Goal: Information Seeking & Learning: Learn about a topic

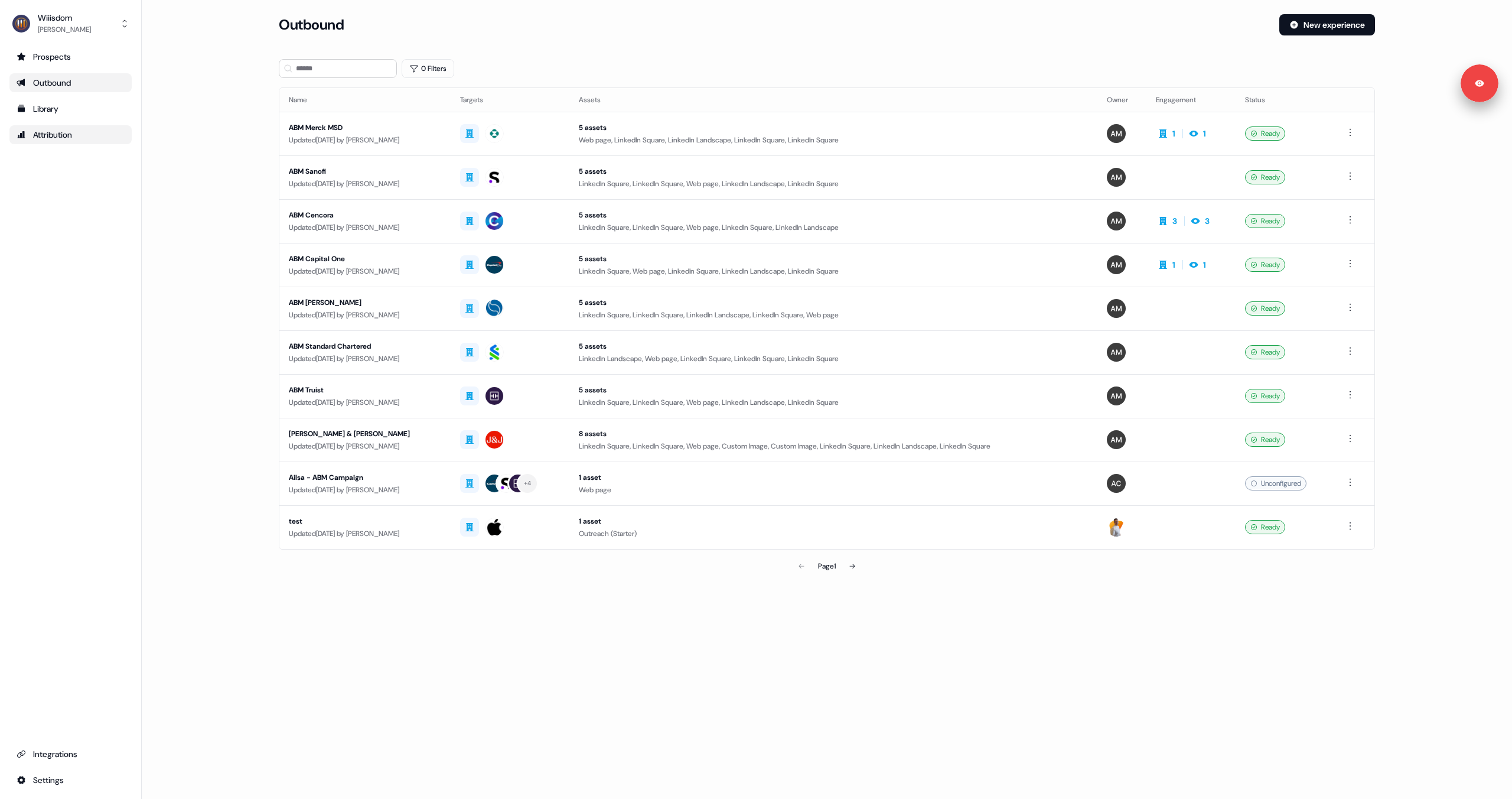
click at [80, 135] on div "Attribution" at bounding box center [71, 135] width 108 height 12
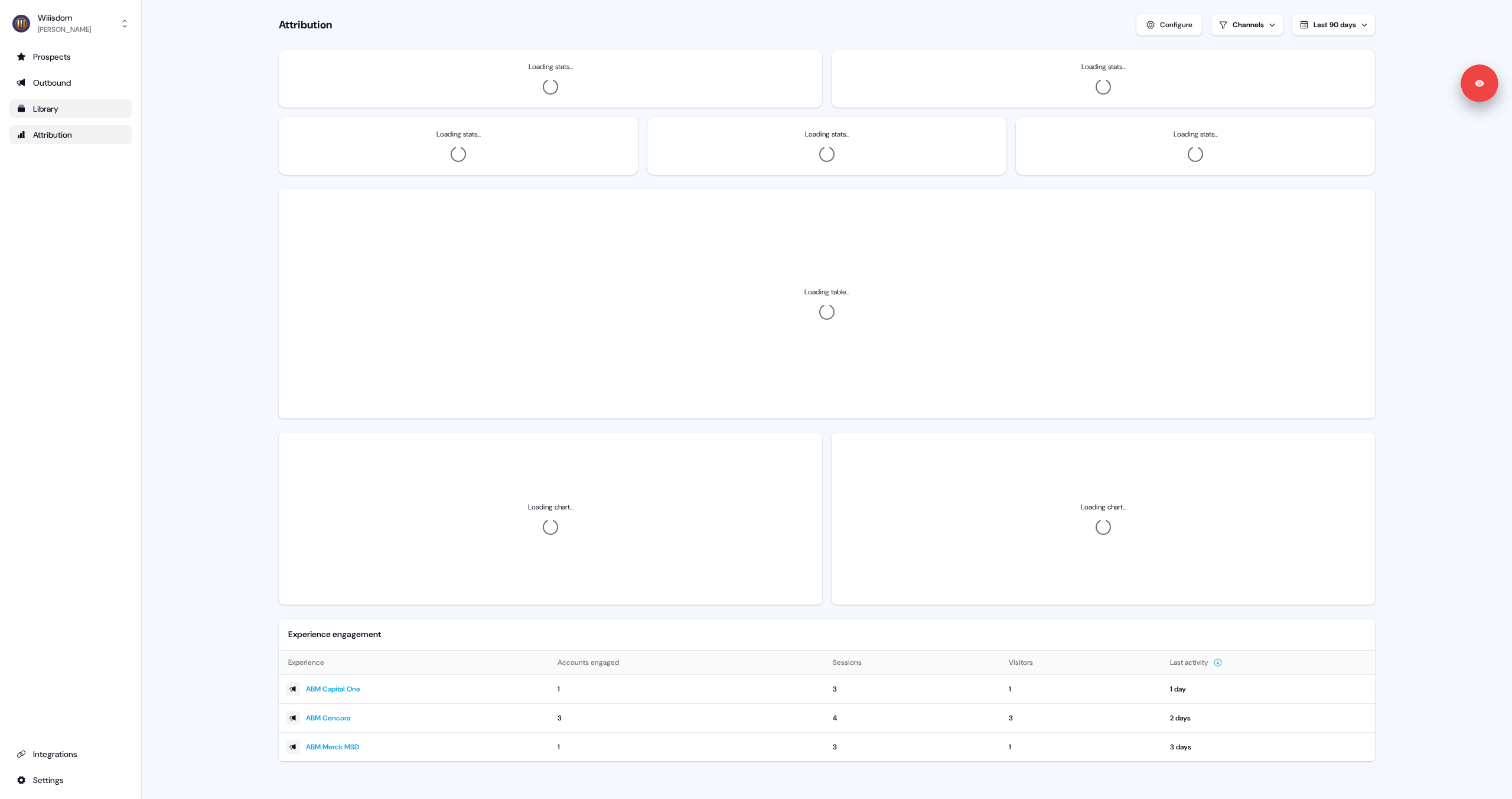
click at [81, 105] on div "Library" at bounding box center [71, 108] width 108 height 12
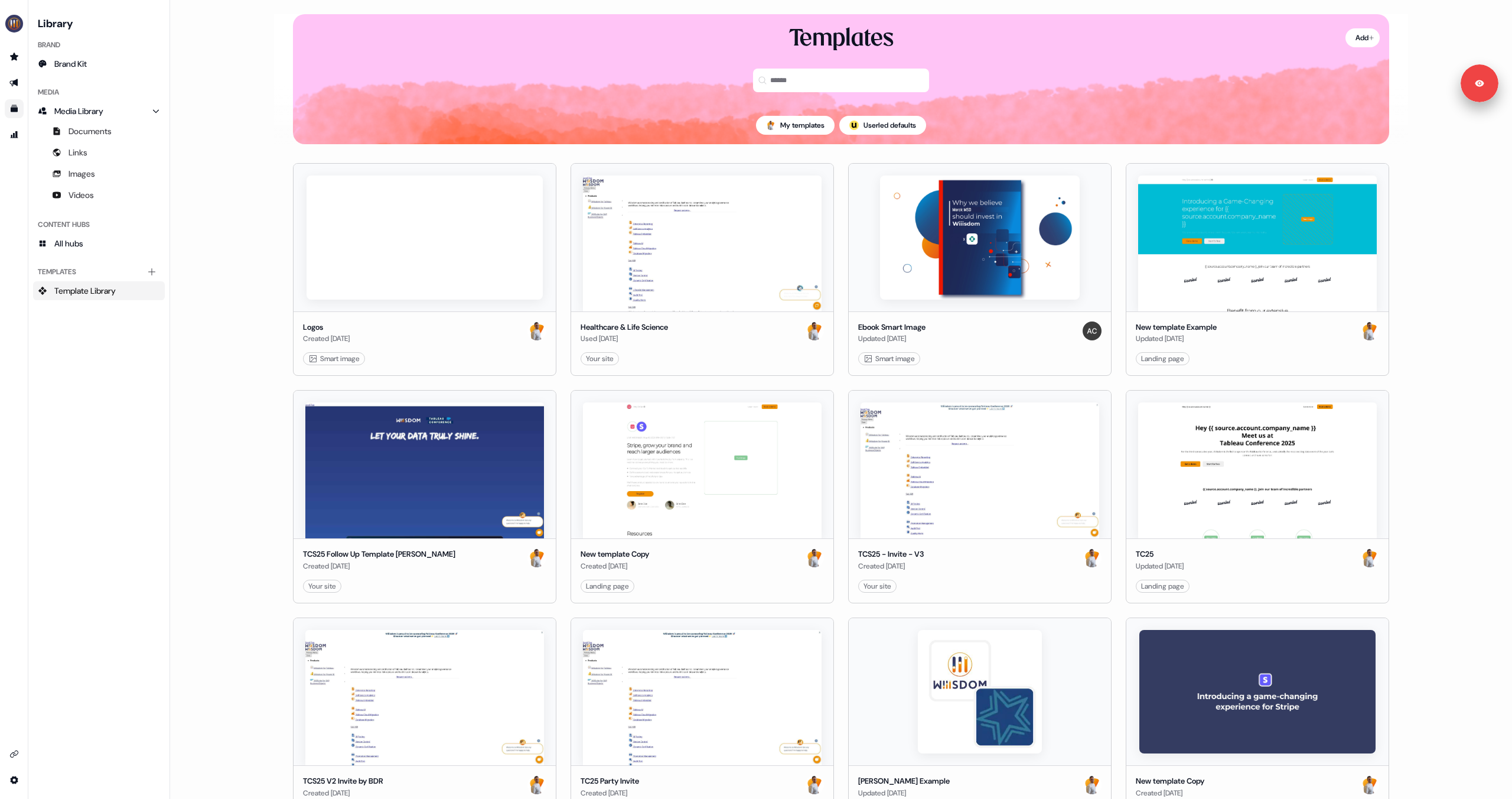
click at [25, 78] on li "side nav menu" at bounding box center [14, 82] width 28 height 19
click at [15, 81] on icon "Go to outbound experience" at bounding box center [13, 83] width 8 height 8
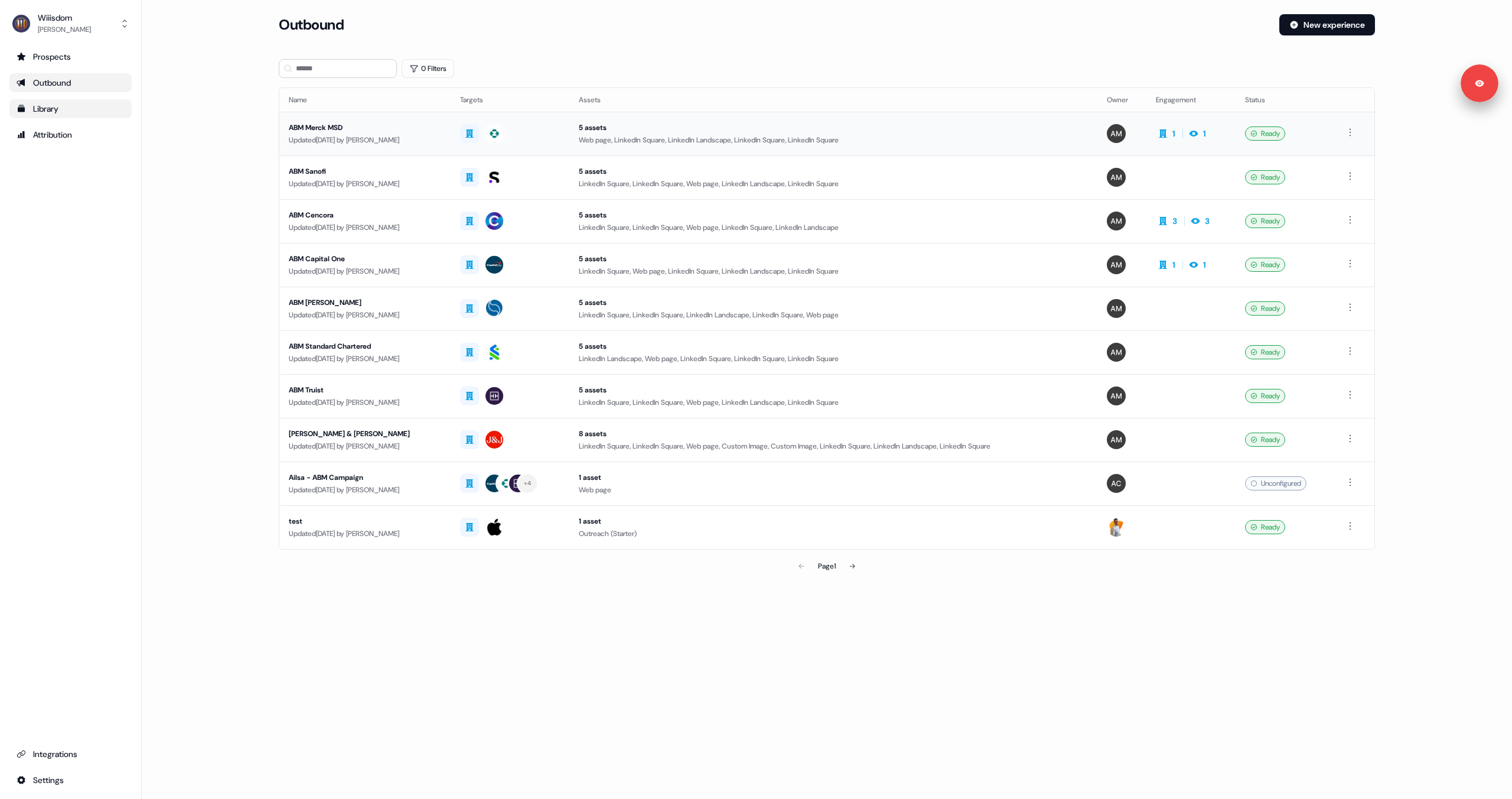
click at [354, 125] on div "ABM Merck MSD" at bounding box center [365, 127] width 152 height 12
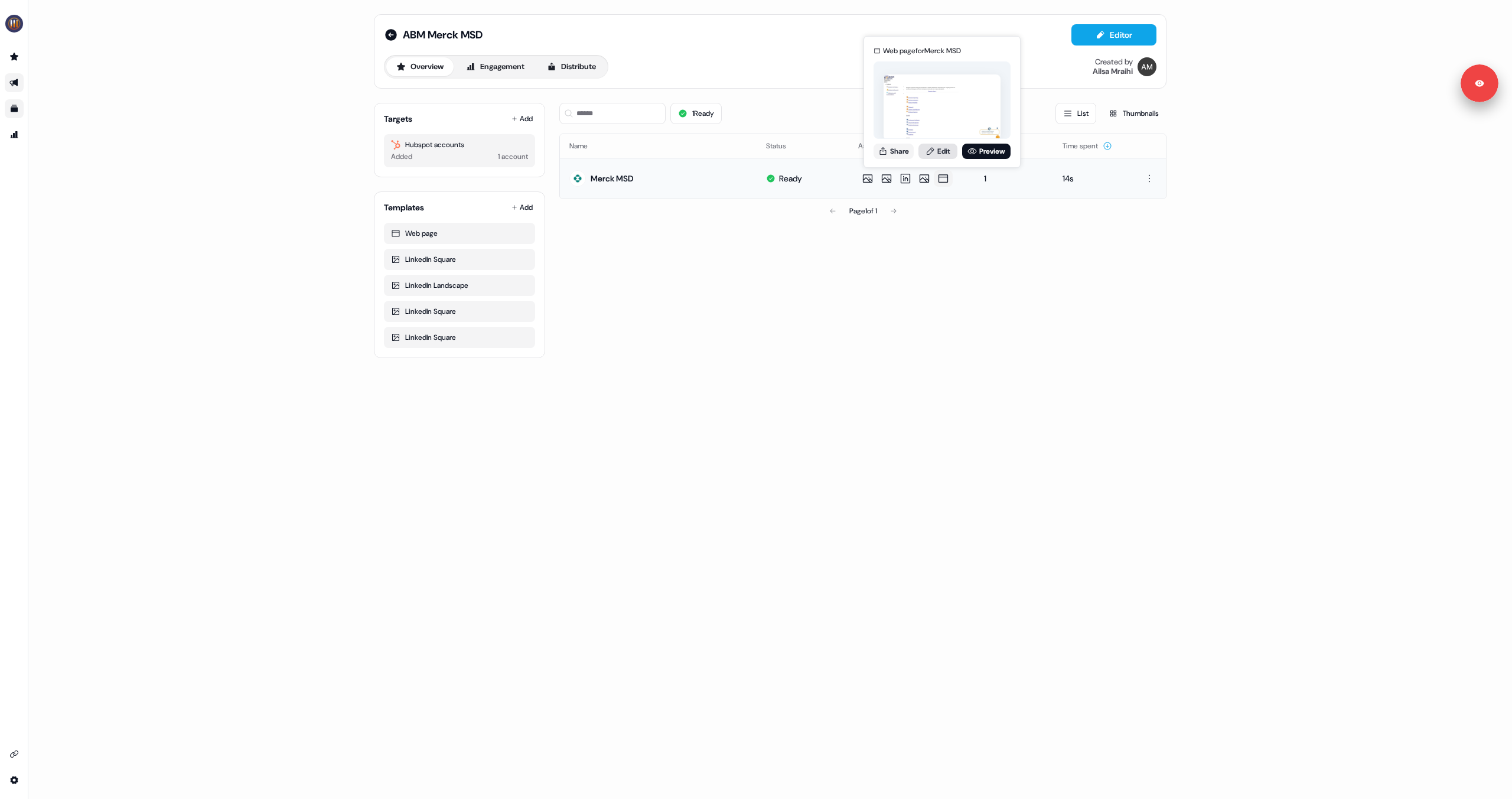
click at [942, 154] on link "Edit" at bounding box center [938, 151] width 39 height 15
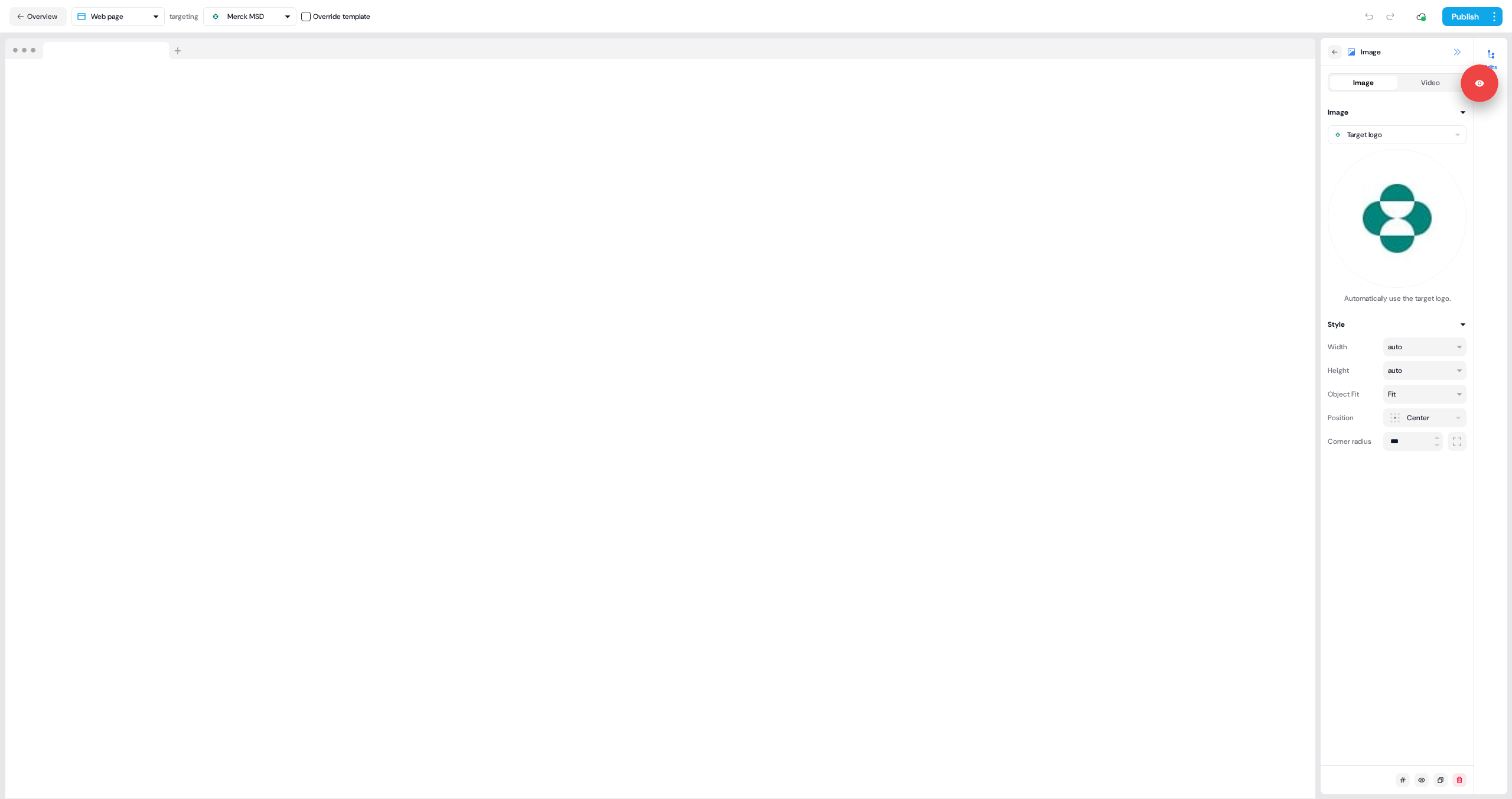
click at [1454, 50] on icon at bounding box center [1457, 52] width 9 height 9
click at [1455, 52] on icon at bounding box center [1457, 52] width 9 height 9
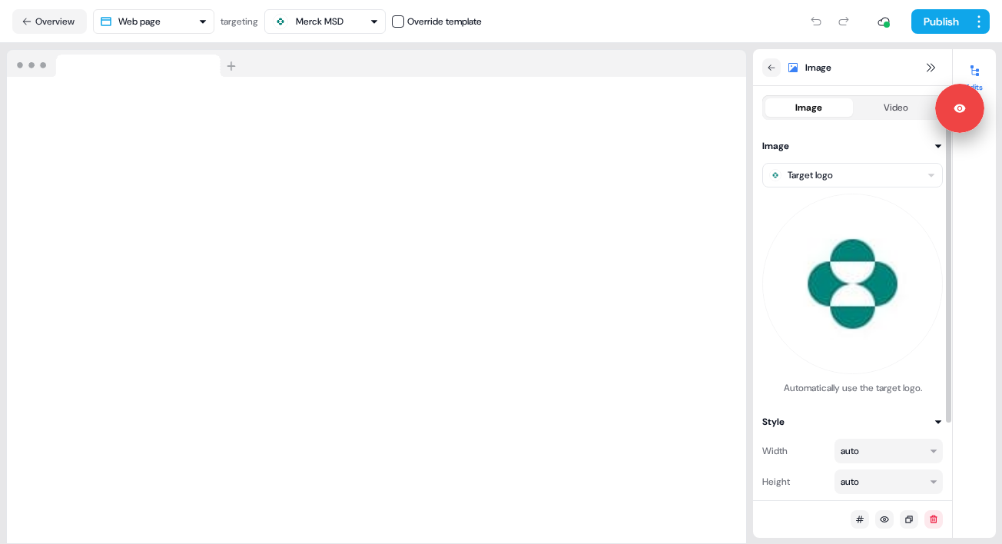
click at [856, 176] on html "For the best experience switch devices to a bigger screen. Go to Userled.io ABM…" at bounding box center [501, 272] width 1002 height 544
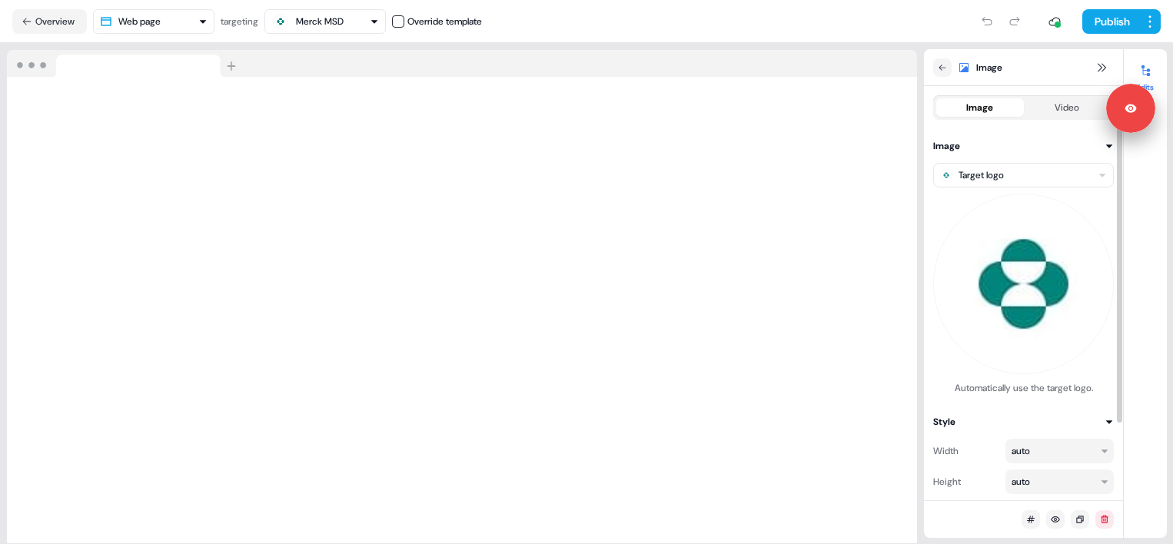
click at [1035, 178] on html "For the best experience switch devices to a bigger screen. Go to Userled.io ABM…" at bounding box center [586, 272] width 1173 height 544
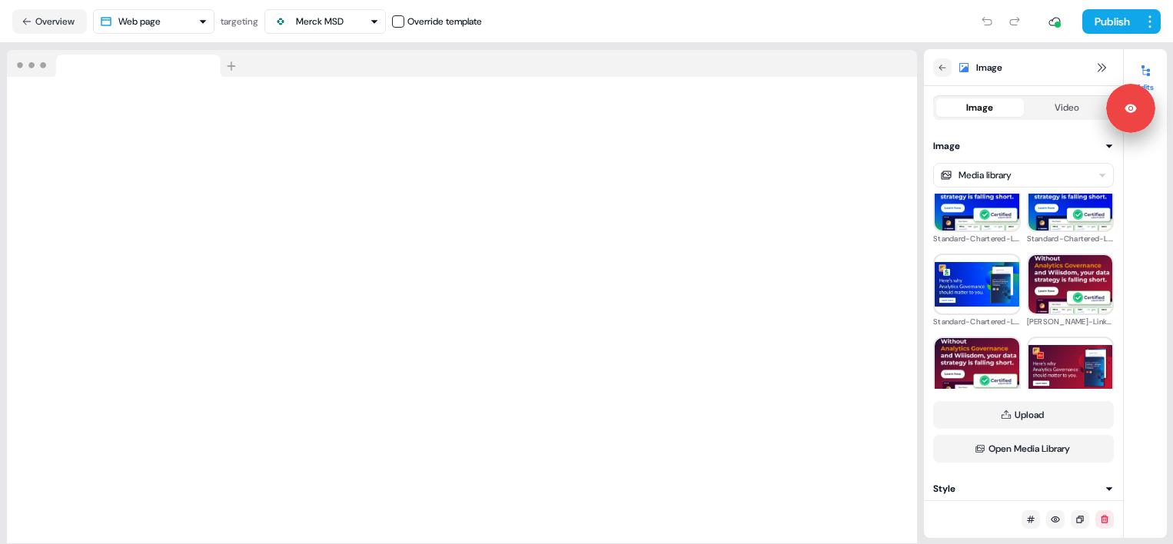
scroll to position [1517, 0]
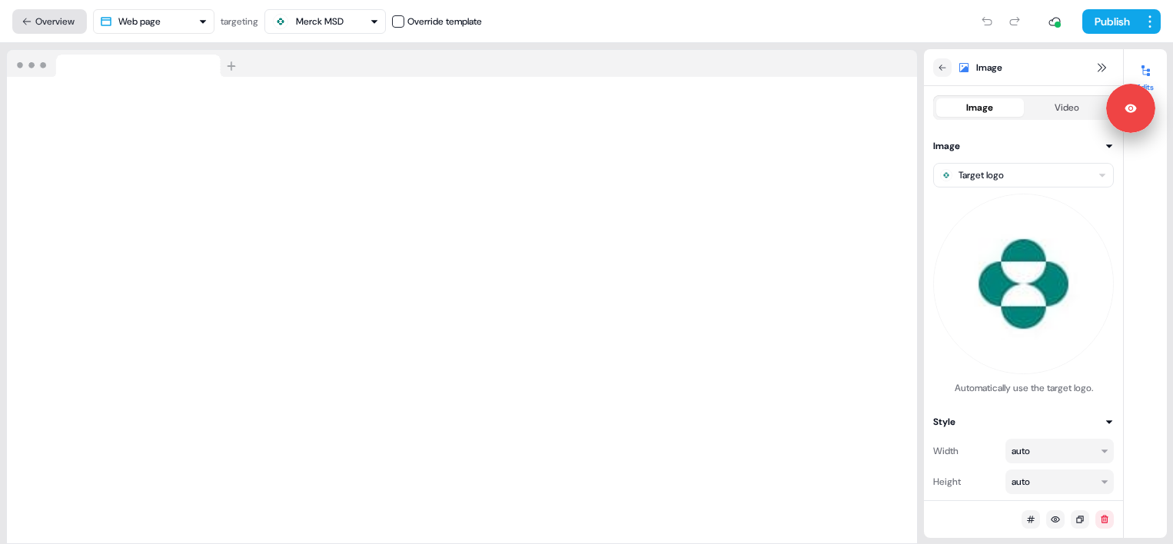
click at [40, 18] on button "Overview" at bounding box center [49, 21] width 75 height 25
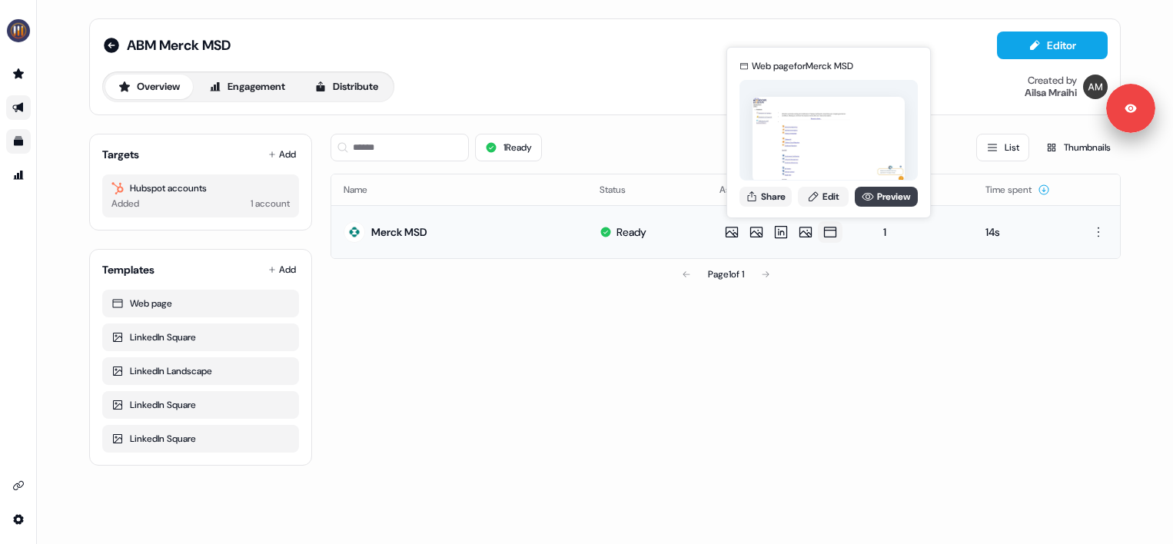
click at [877, 194] on link "Preview" at bounding box center [886, 197] width 63 height 20
click at [834, 197] on link "Edit" at bounding box center [823, 197] width 51 height 20
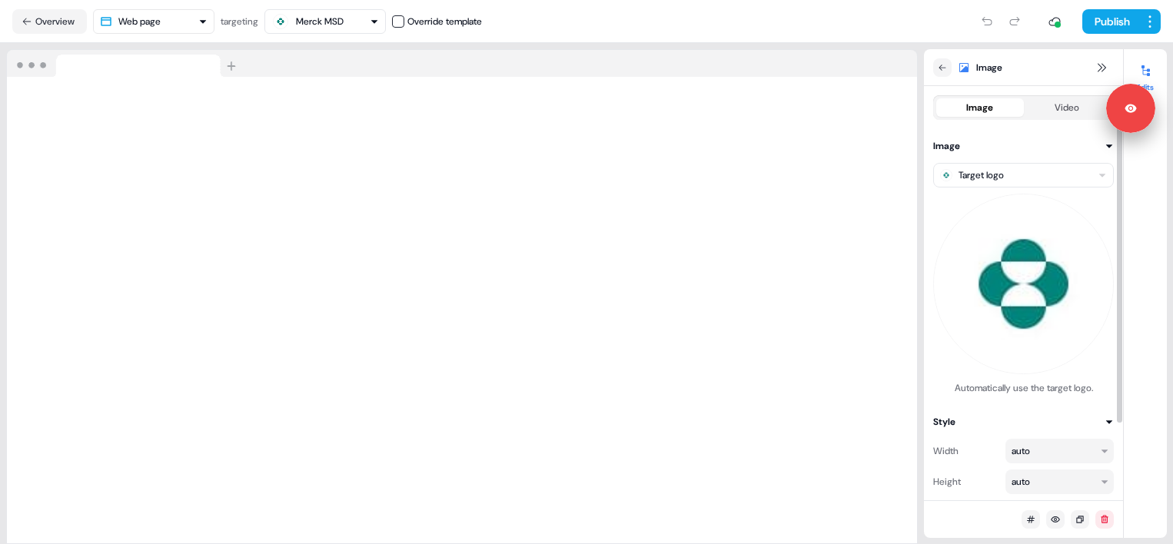
click at [1069, 166] on html "For the best experience switch devices to a bigger screen. Go to Userled.io ABM…" at bounding box center [586, 272] width 1173 height 544
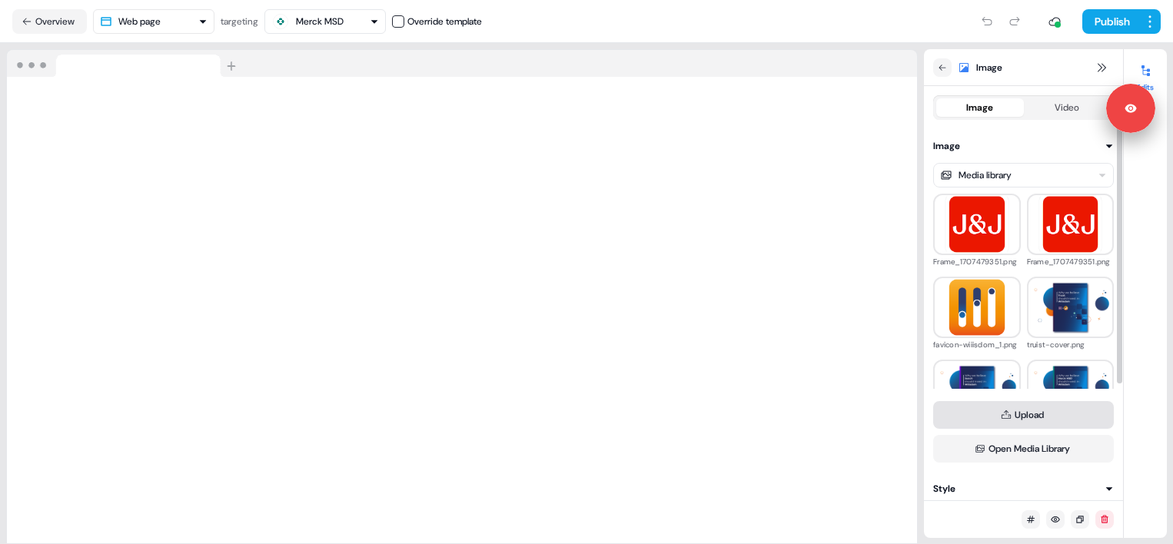
click at [1009, 414] on icon at bounding box center [1006, 415] width 11 height 11
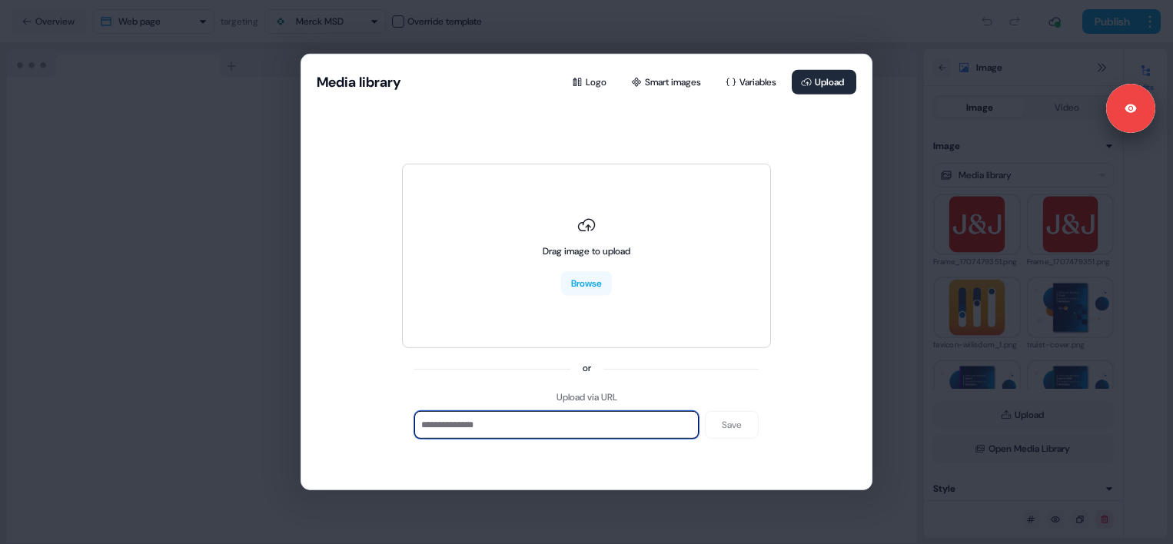
click at [610, 428] on input at bounding box center [556, 425] width 284 height 28
paste input "**********"
type input "**********"
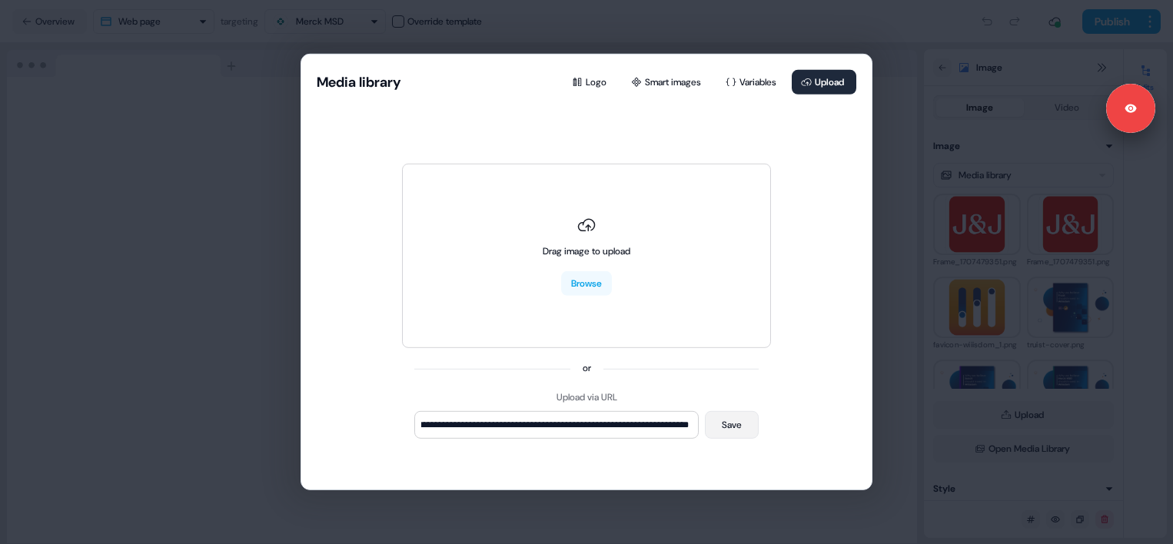
scroll to position [0, 0]
click at [736, 434] on button "Save" at bounding box center [732, 425] width 54 height 28
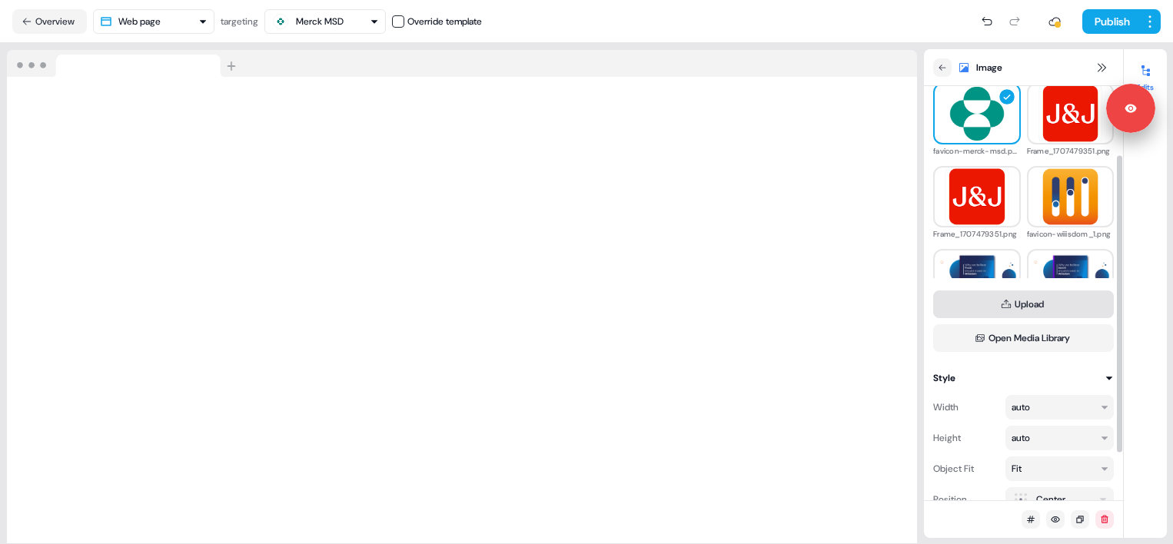
scroll to position [162, 0]
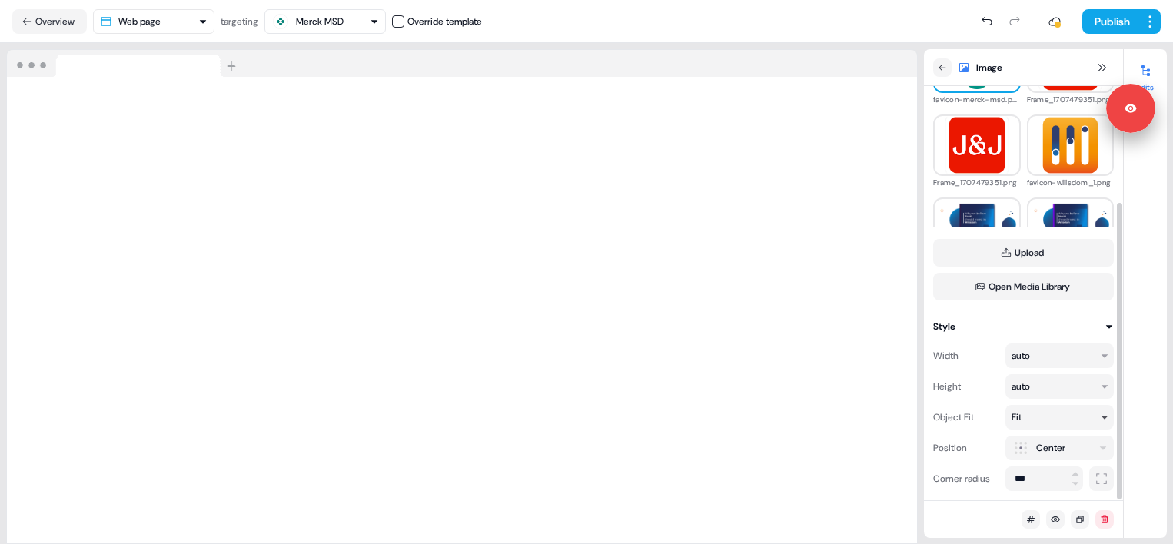
click at [1034, 415] on div "Fit" at bounding box center [1052, 417] width 82 height 15
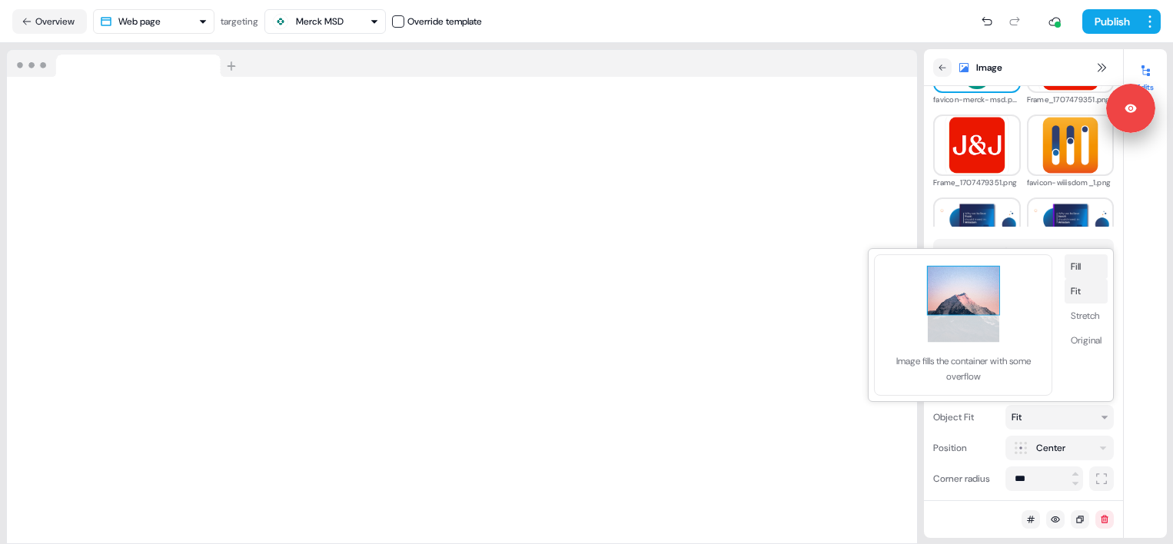
click at [1088, 274] on button "Fill" at bounding box center [1085, 266] width 43 height 25
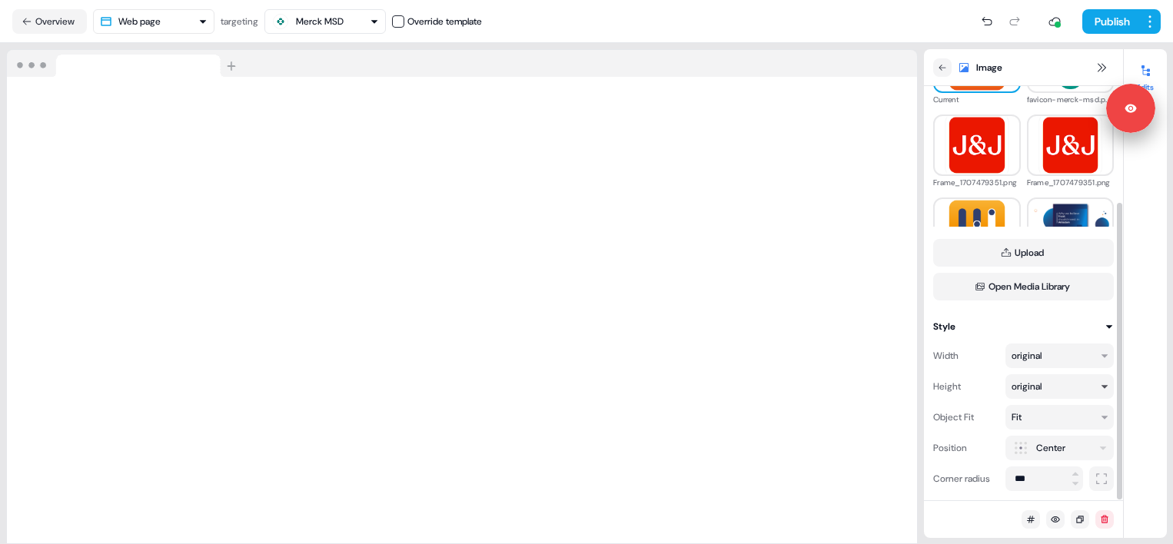
click at [1031, 395] on html "For the best experience switch devices to a bigger screen. Go to Userled.io ABM…" at bounding box center [586, 272] width 1173 height 544
click at [1024, 387] on input "*" at bounding box center [1030, 386] width 51 height 25
type input "***"
click at [1071, 357] on html "For the best experience switch devices to a bigger screen. Go to Userled.io ABM…" at bounding box center [586, 272] width 1173 height 544
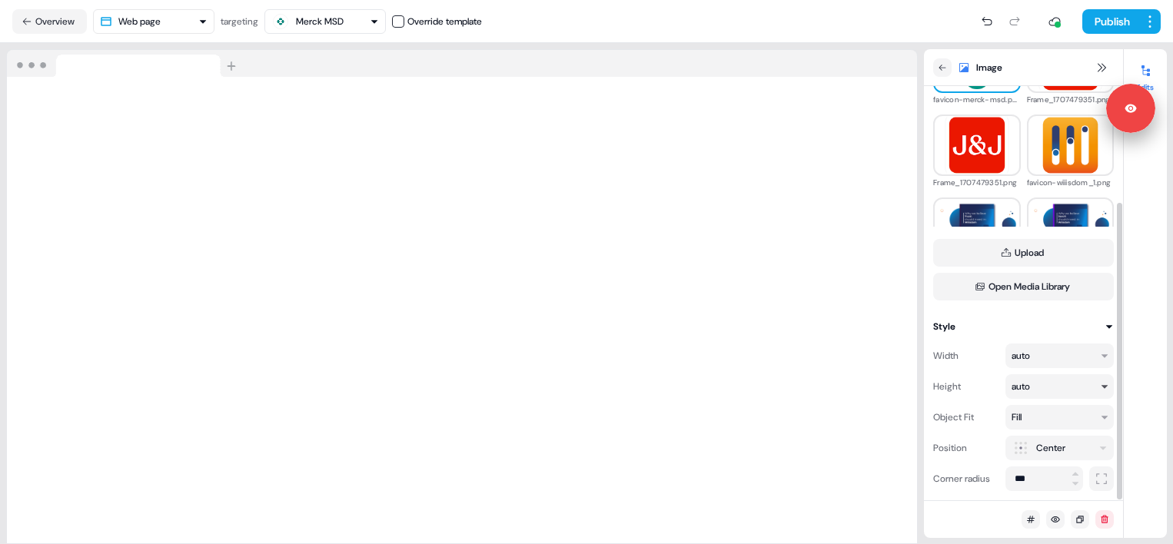
click at [1041, 382] on html "For the best experience switch devices to a bigger screen. Go to Userled.io ABM…" at bounding box center [586, 272] width 1173 height 544
click at [1023, 398] on input "*" at bounding box center [1030, 386] width 51 height 25
click at [1028, 393] on input "**" at bounding box center [1030, 386] width 51 height 25
type input "***"
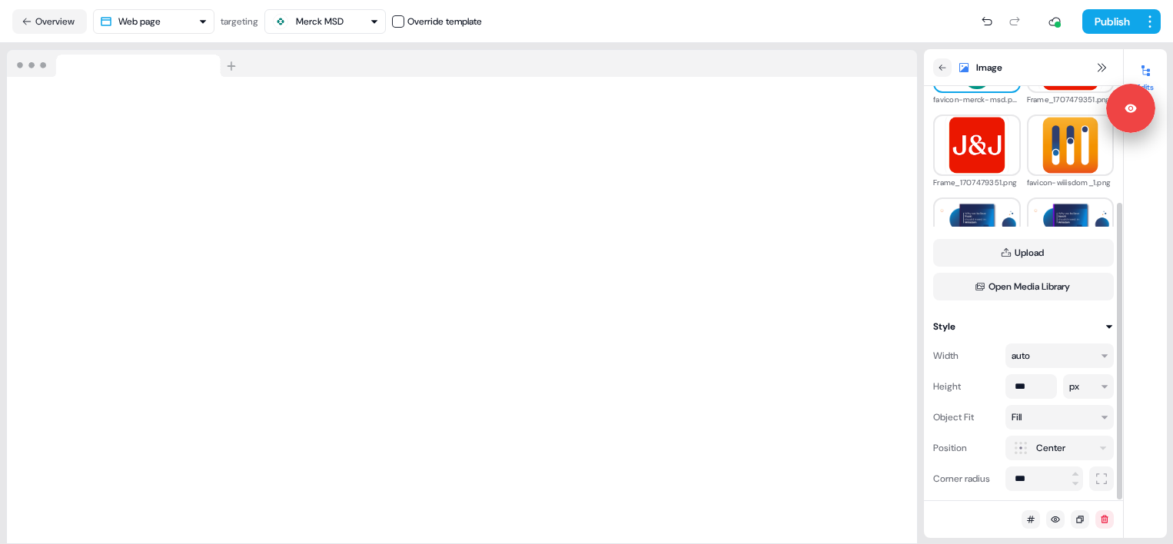
click at [986, 387] on div "Height" at bounding box center [966, 386] width 66 height 25
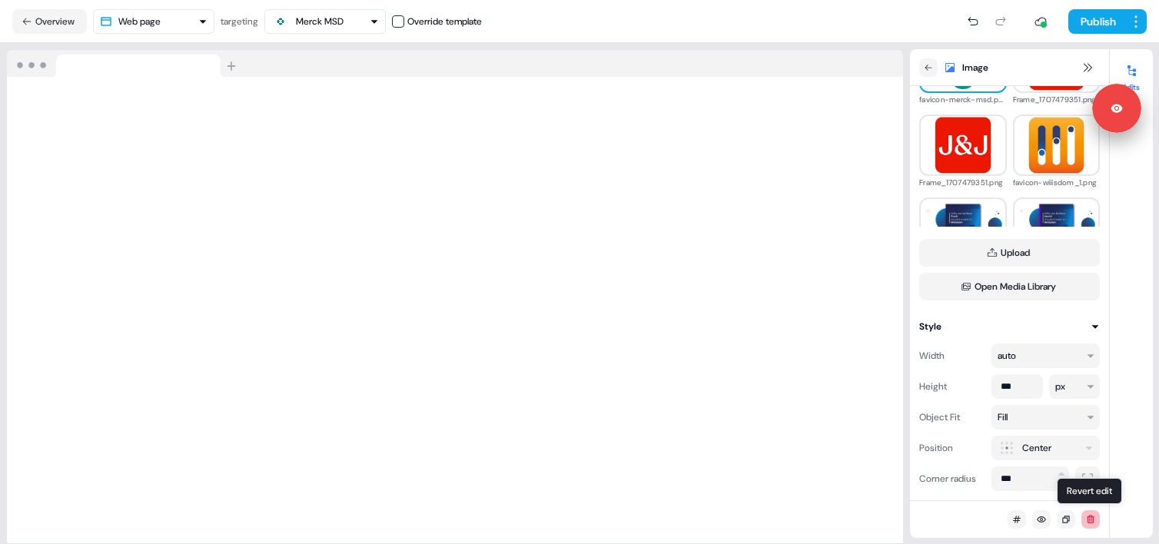
click at [1092, 517] on icon at bounding box center [1090, 519] width 9 height 9
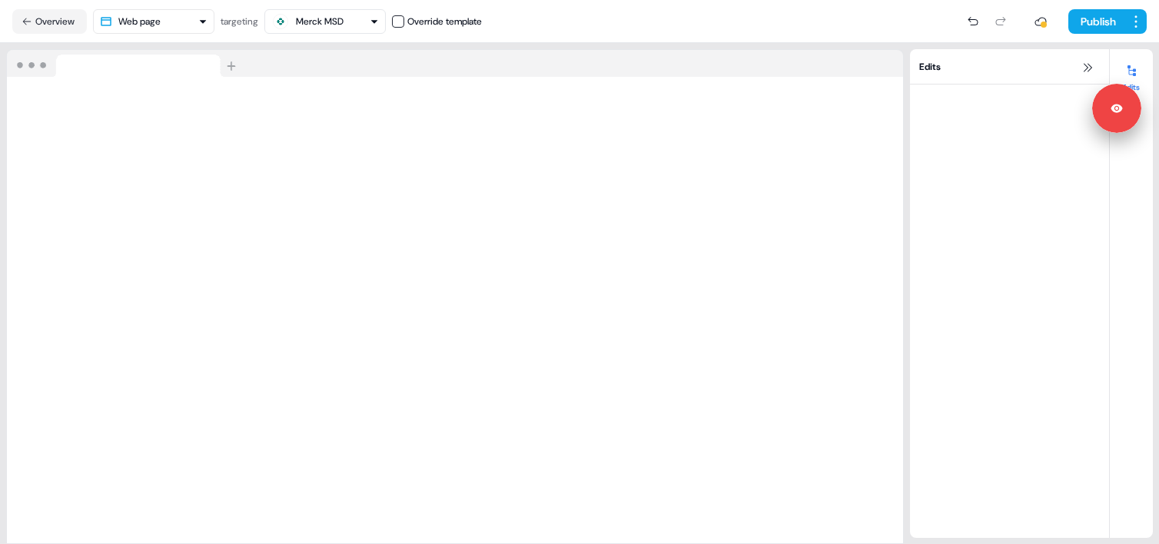
scroll to position [0, 0]
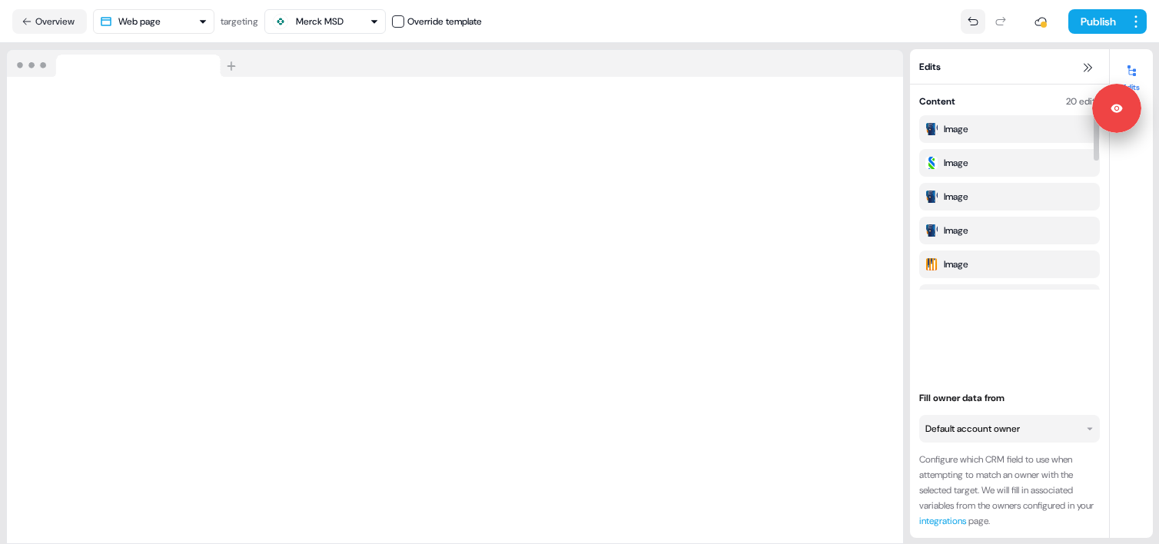
click at [973, 17] on icon at bounding box center [973, 21] width 12 height 12
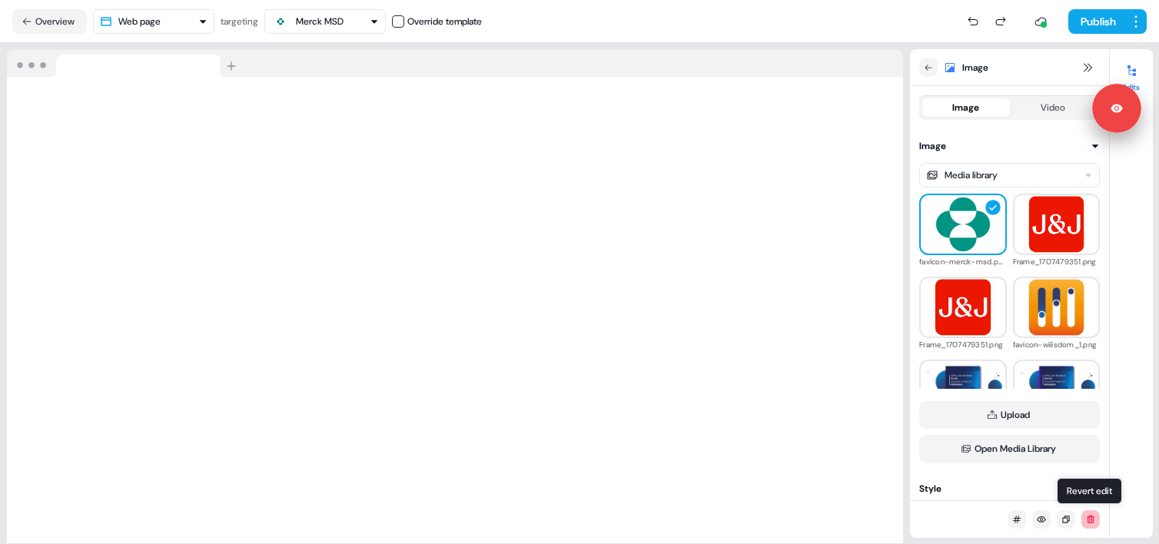
click at [1094, 519] on icon at bounding box center [1090, 519] width 9 height 9
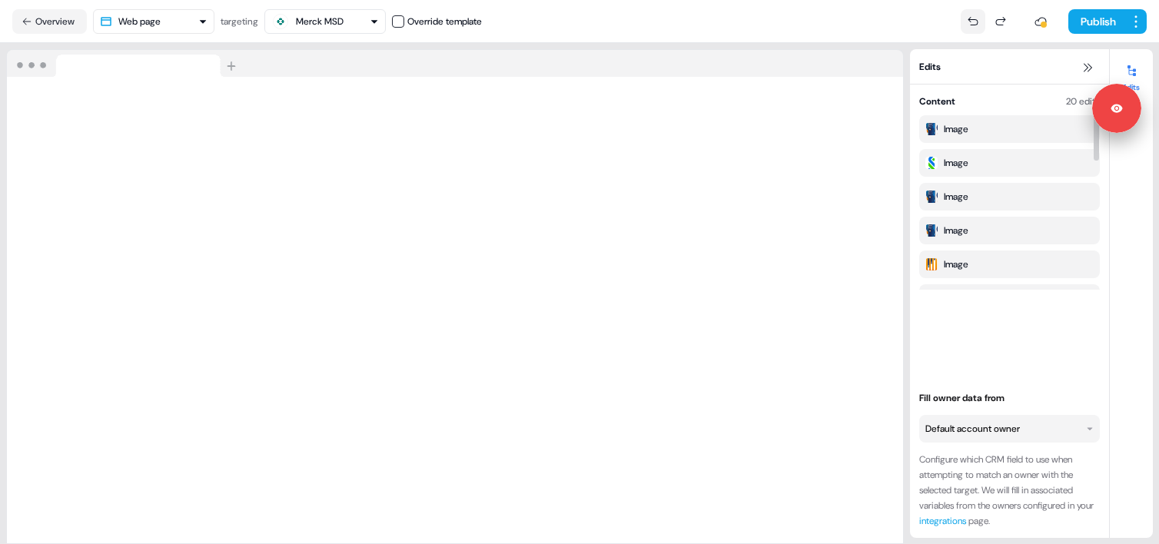
click at [968, 25] on icon at bounding box center [973, 21] width 12 height 12
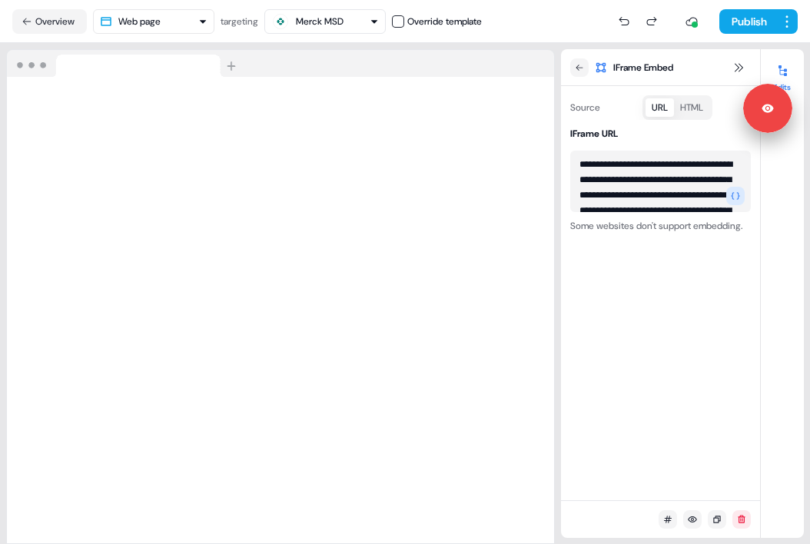
drag, startPoint x: 513, startPoint y: 394, endPoint x: 789, endPoint y: 70, distance: 426.3
click at [789, 70] on div at bounding box center [782, 70] width 25 height 25
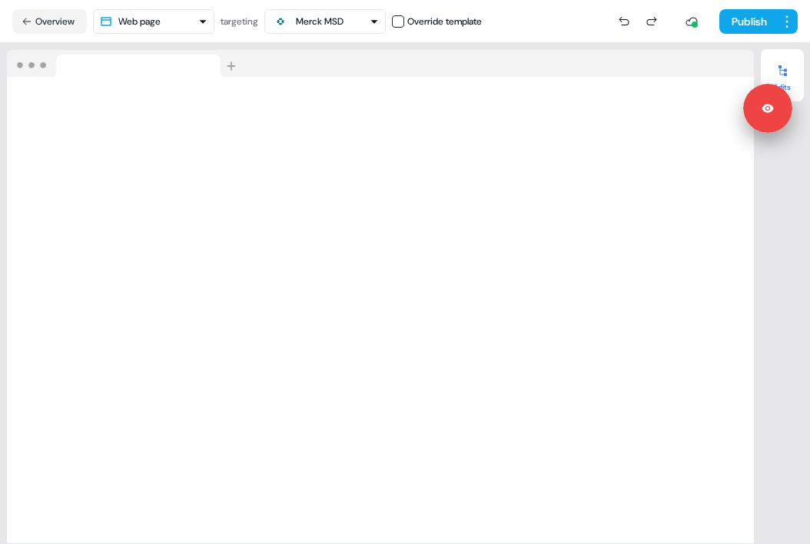
click at [807, 243] on section "Loading your site.. Edits" at bounding box center [405, 293] width 810 height 501
click at [773, 277] on div "Edits" at bounding box center [782, 293] width 43 height 489
click at [796, 490] on div "Edits" at bounding box center [782, 293] width 43 height 489
click at [806, 488] on section "Loading your site.. Edits" at bounding box center [405, 293] width 810 height 501
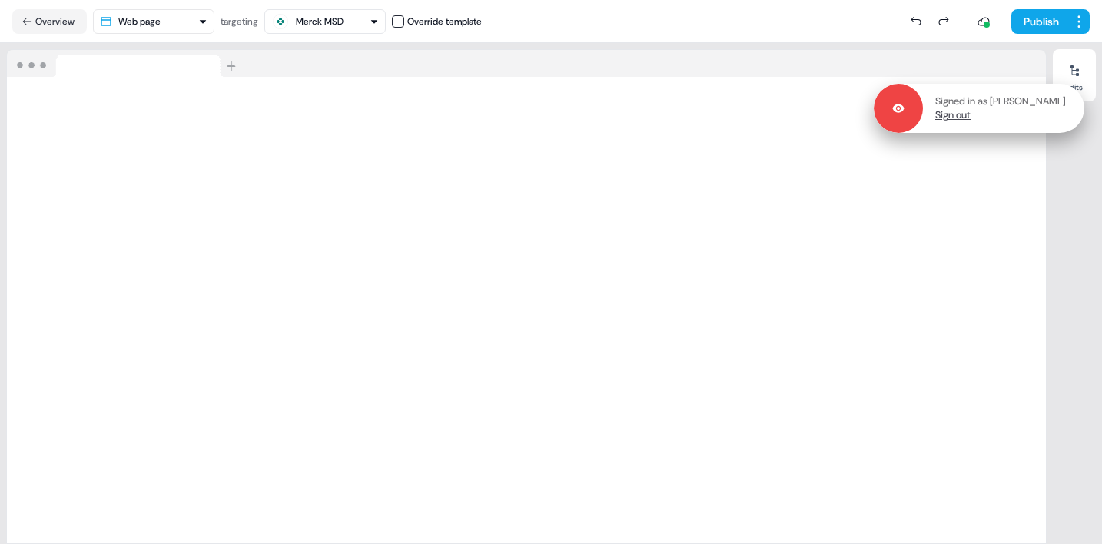
click at [958, 115] on link "Sign out" at bounding box center [952, 115] width 35 height 14
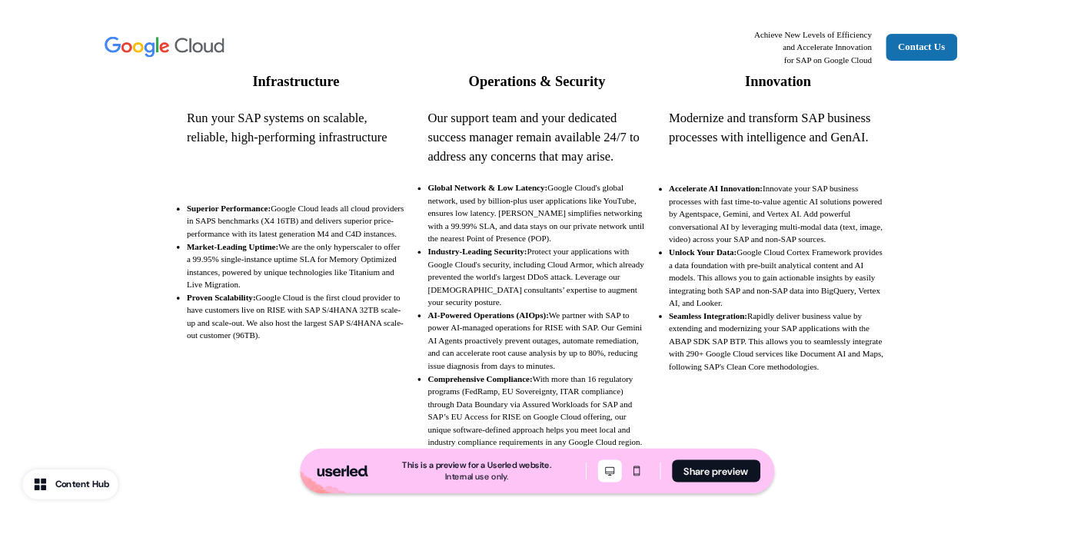
scroll to position [486, 0]
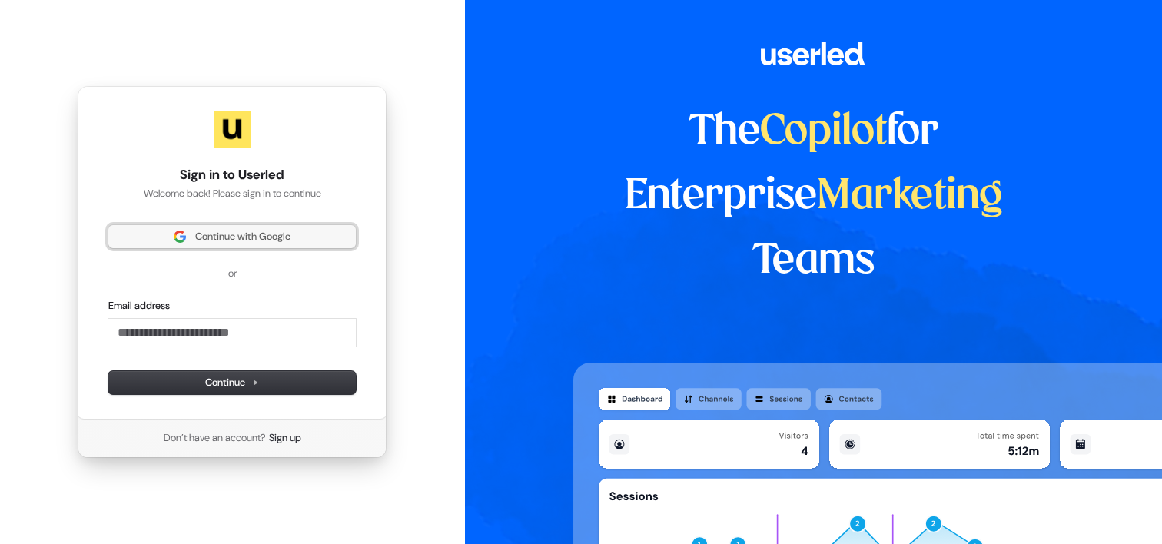
click at [164, 241] on span "Continue with Google" at bounding box center [232, 237] width 229 height 14
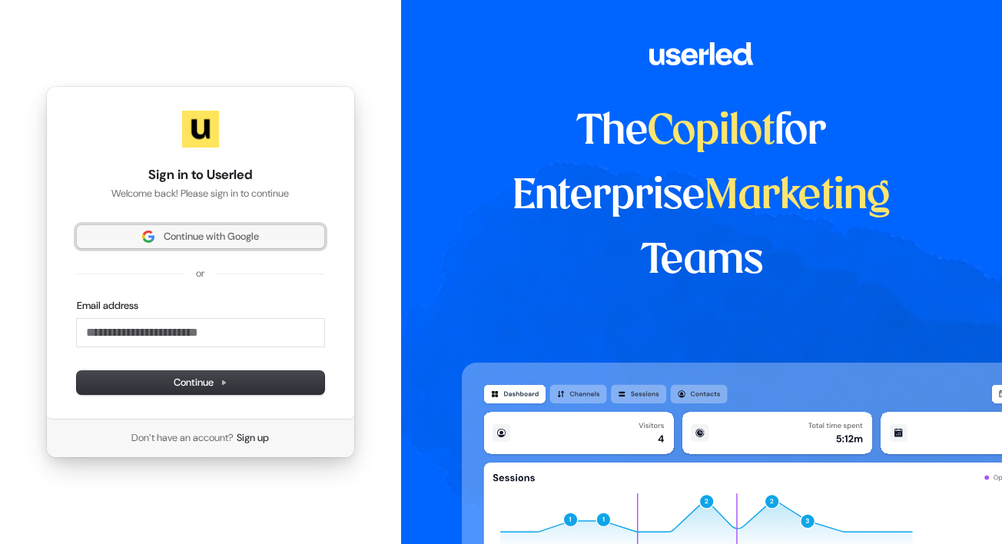
click at [191, 241] on span "Continue with Google" at bounding box center [211, 237] width 95 height 14
click at [195, 254] on div "Continue with Google or Email address Continue" at bounding box center [200, 309] width 247 height 169
click at [188, 246] on button "Continue with Google" at bounding box center [200, 236] width 247 height 23
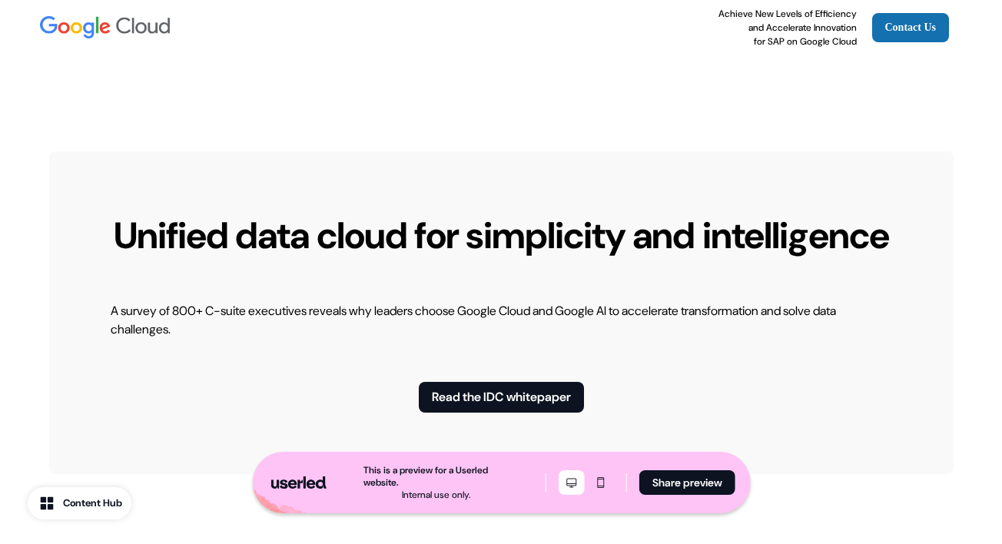
scroll to position [3407, 0]
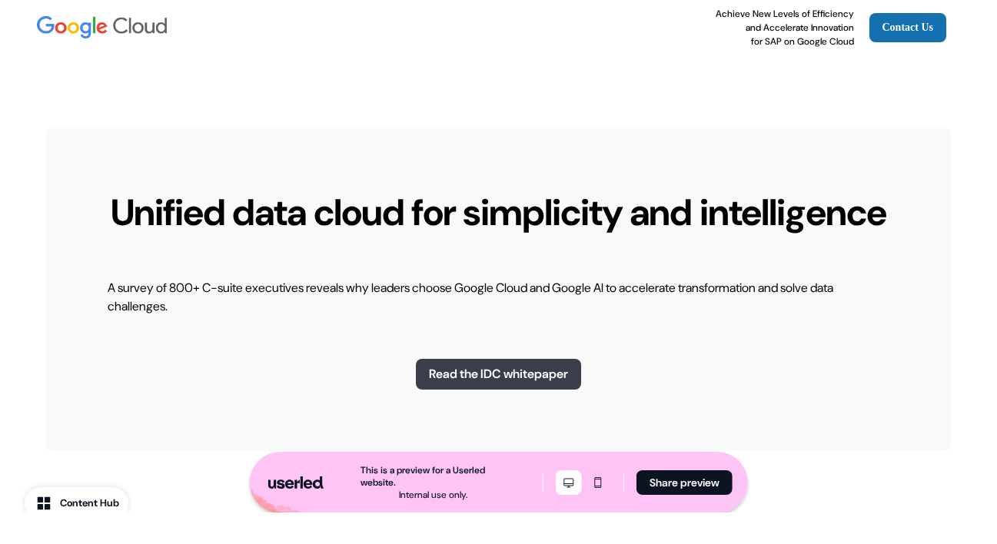
click at [528, 390] on button "Read the IDC whitepaper" at bounding box center [498, 374] width 165 height 31
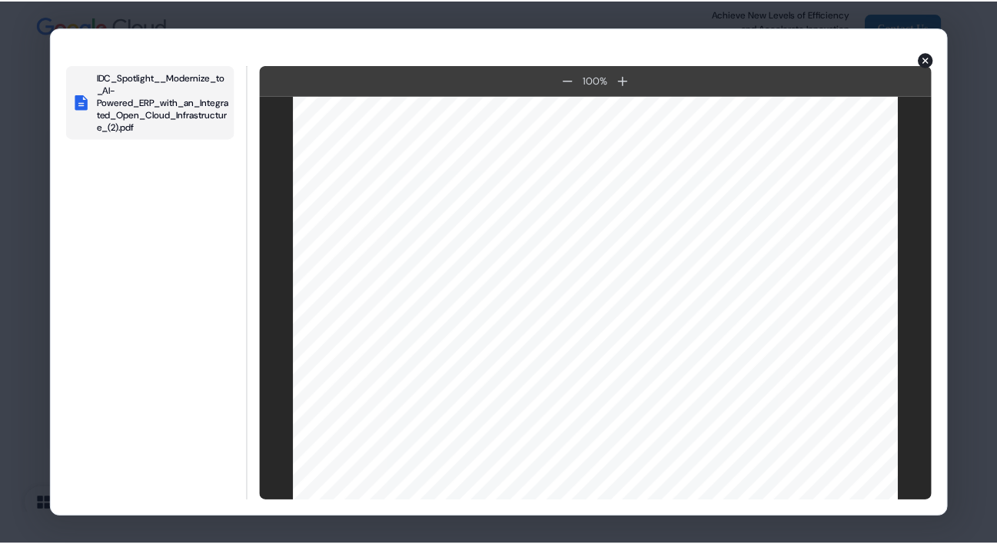
scroll to position [0, 0]
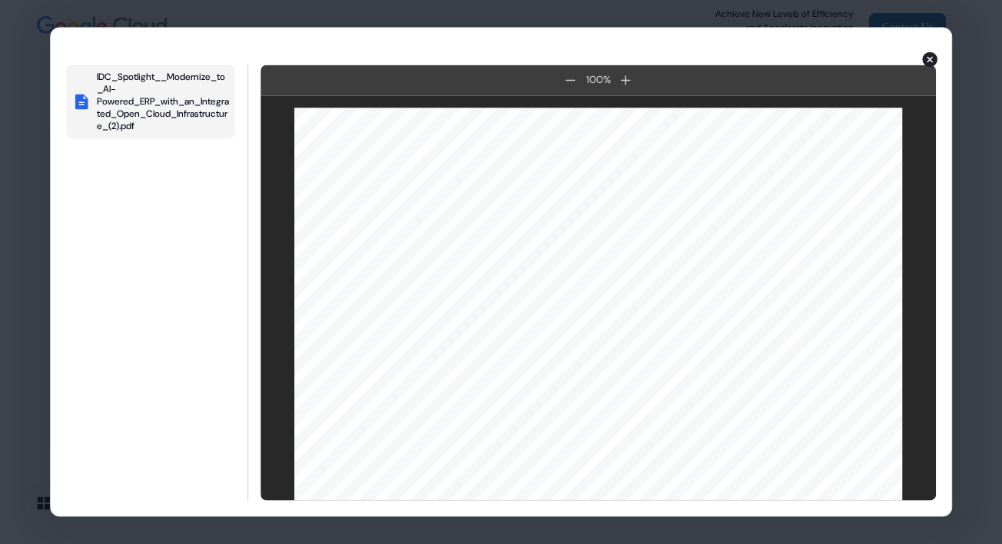
click at [925, 59] on icon "button" at bounding box center [929, 59] width 15 height 15
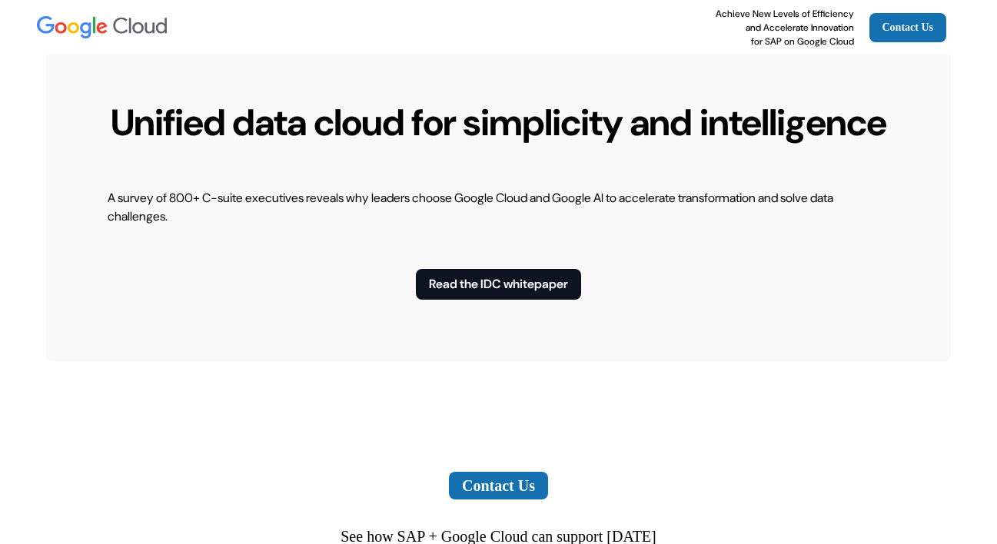
scroll to position [3496, 0]
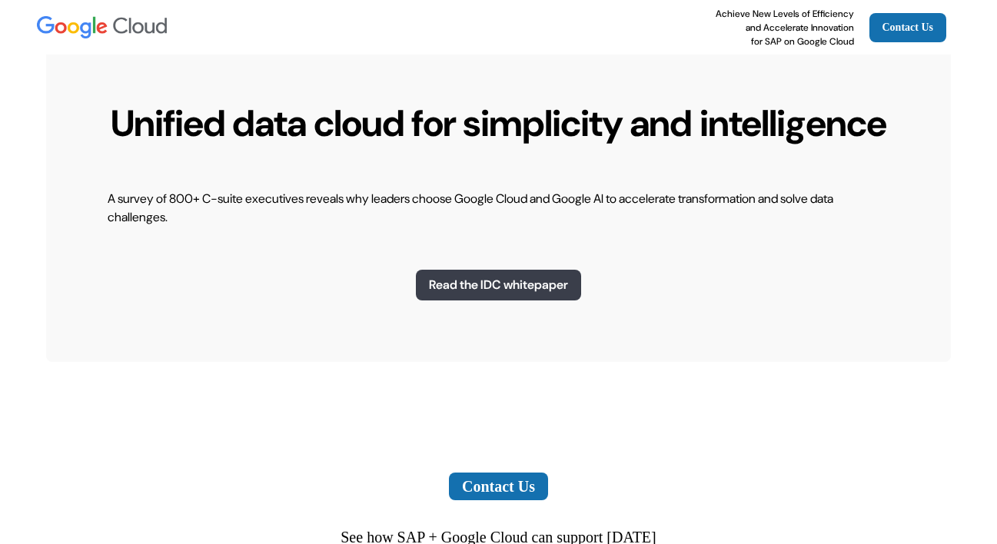
click at [450, 300] on button "Read the IDC whitepaper" at bounding box center [498, 285] width 165 height 31
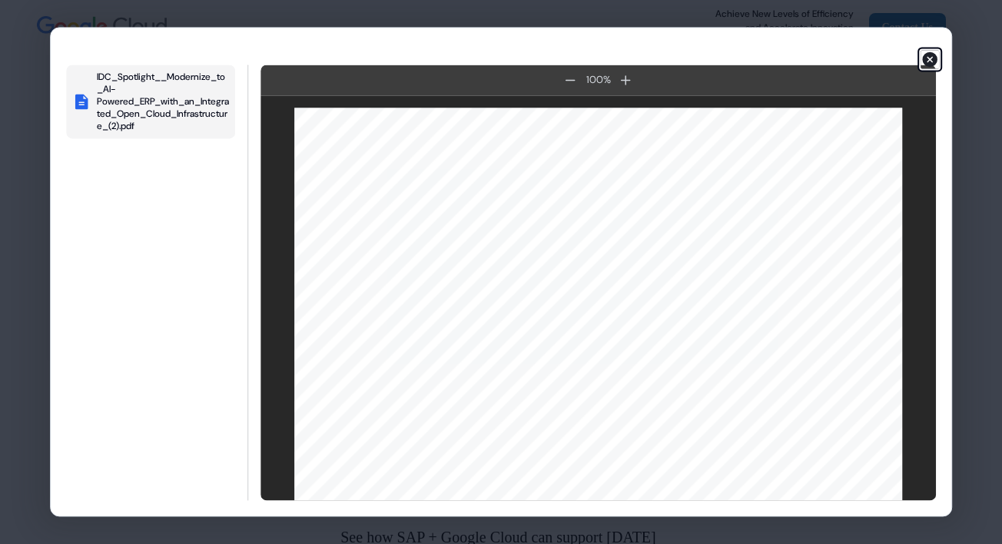
click at [930, 63] on icon "button" at bounding box center [929, 59] width 15 height 15
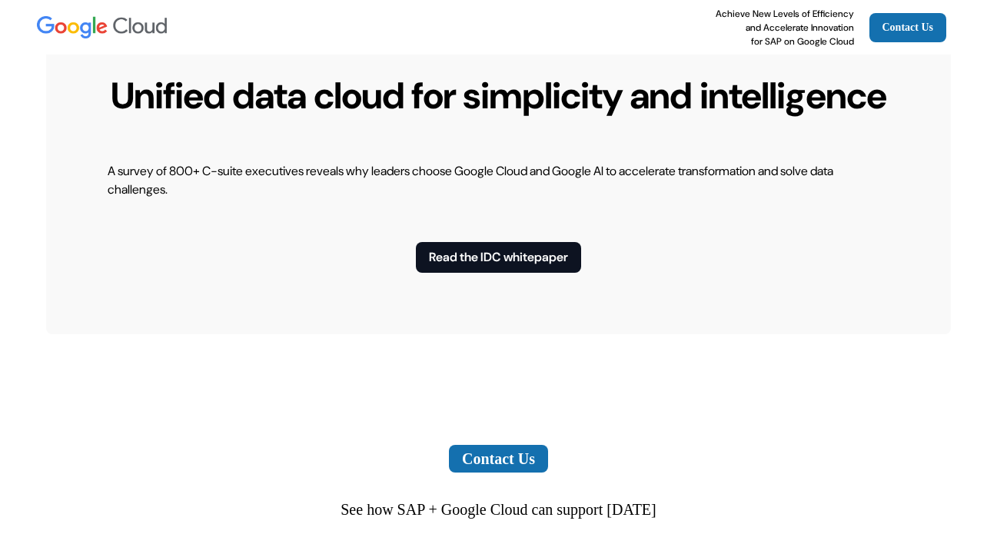
scroll to position [3525, 0]
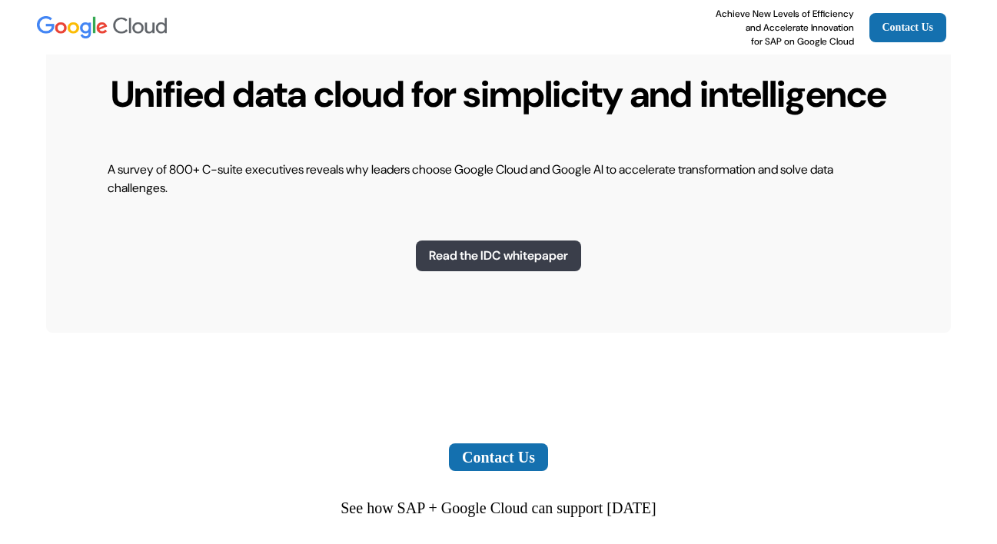
click at [539, 271] on button "Read the IDC whitepaper" at bounding box center [498, 256] width 165 height 31
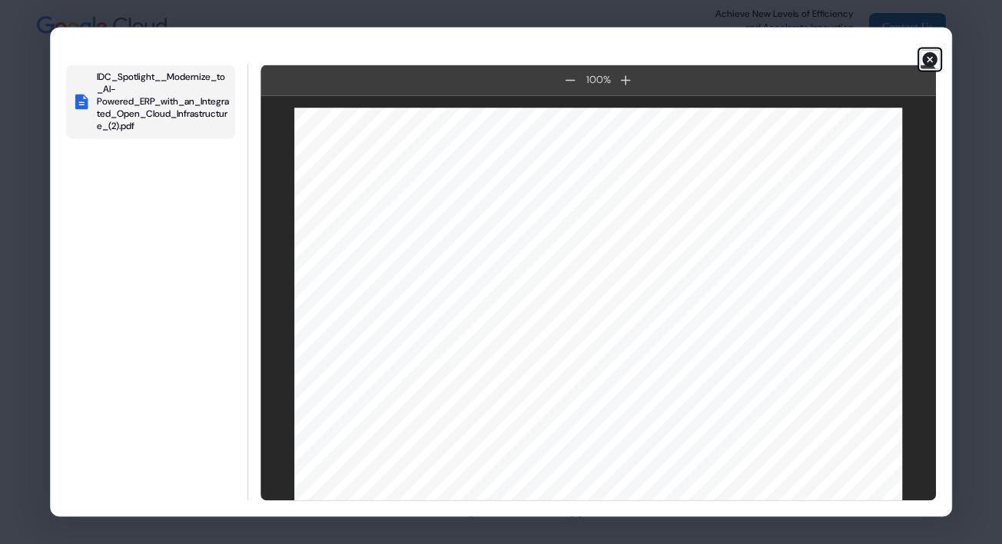
click at [930, 57] on icon "button" at bounding box center [929, 59] width 15 height 15
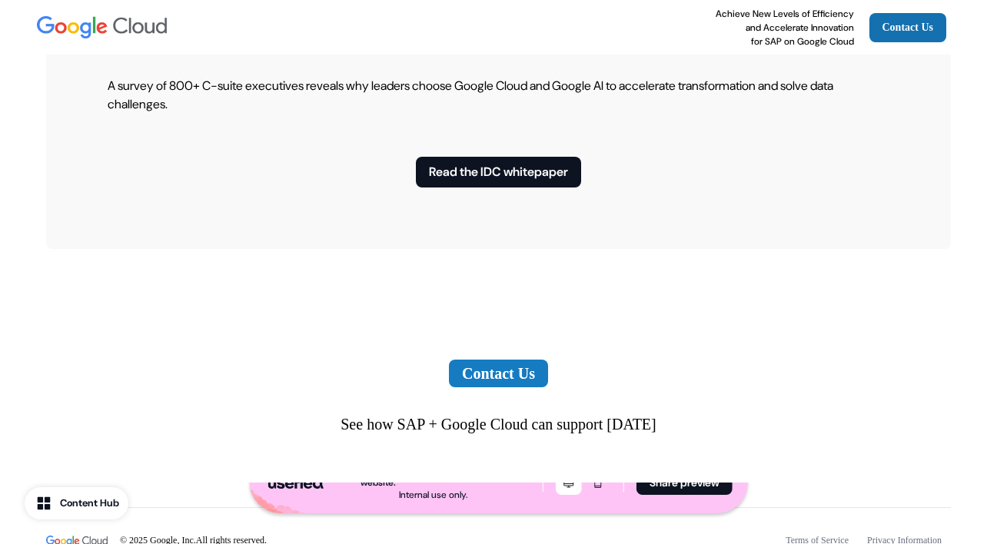
scroll to position [3588, 0]
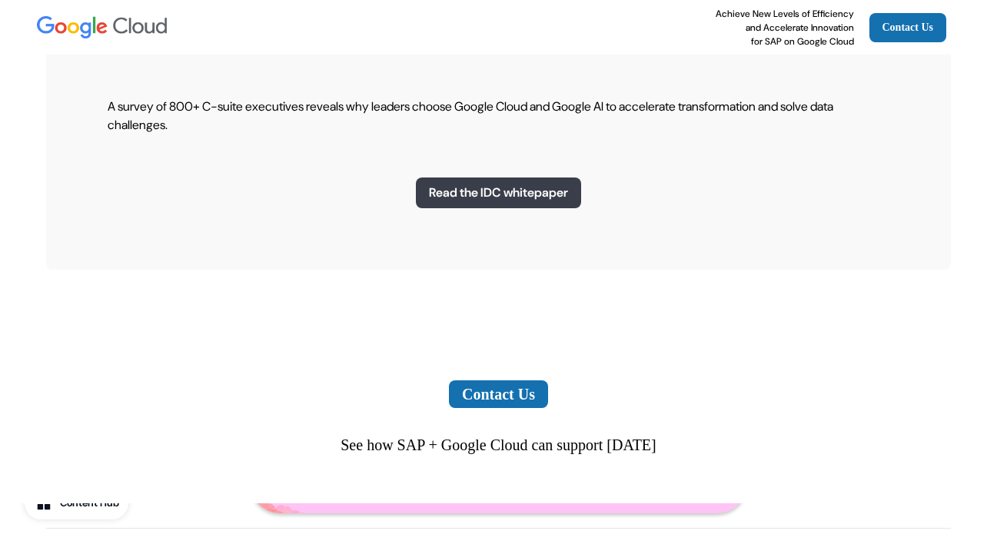
click at [470, 208] on button "Read the IDC whitepaper" at bounding box center [498, 193] width 165 height 31
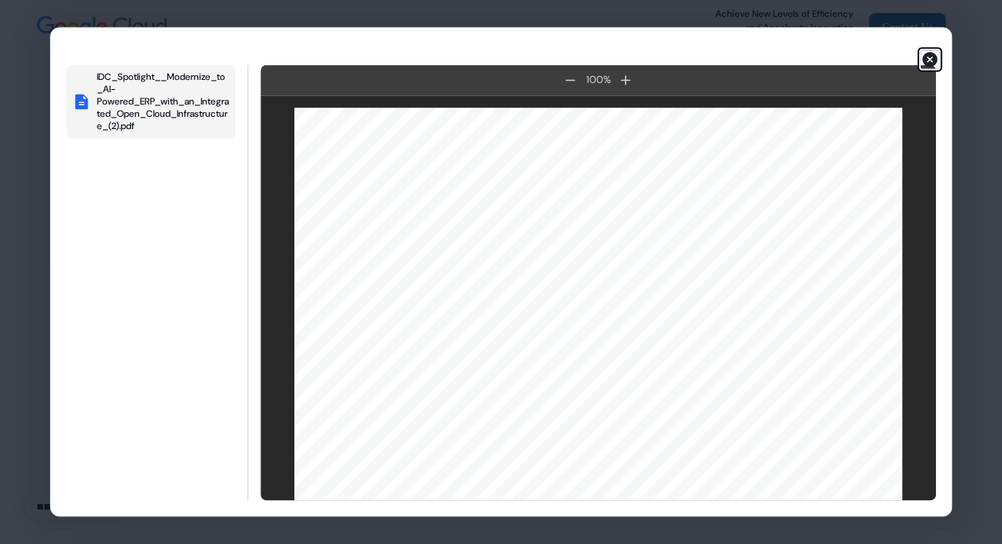
click at [926, 58] on icon "button" at bounding box center [929, 59] width 15 height 15
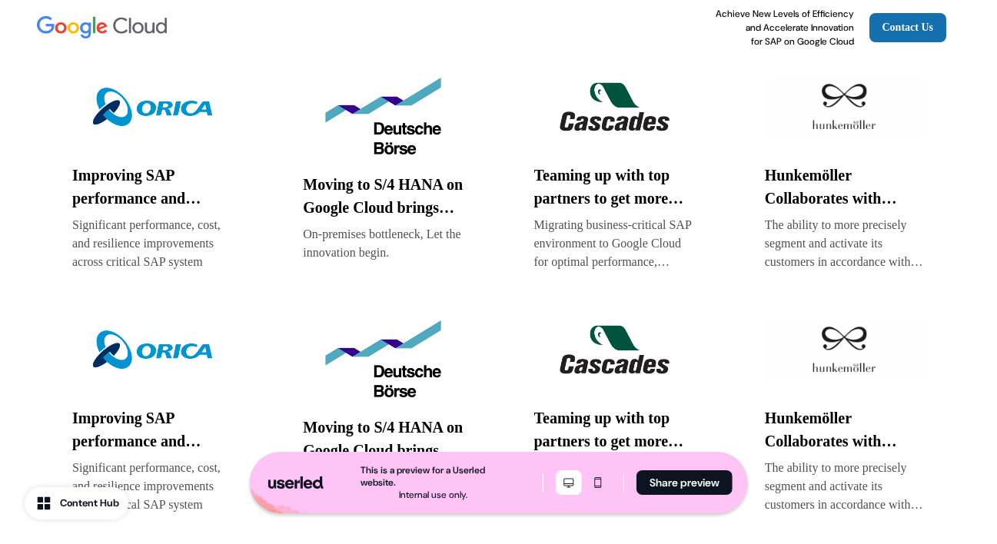
scroll to position [2113, 0]
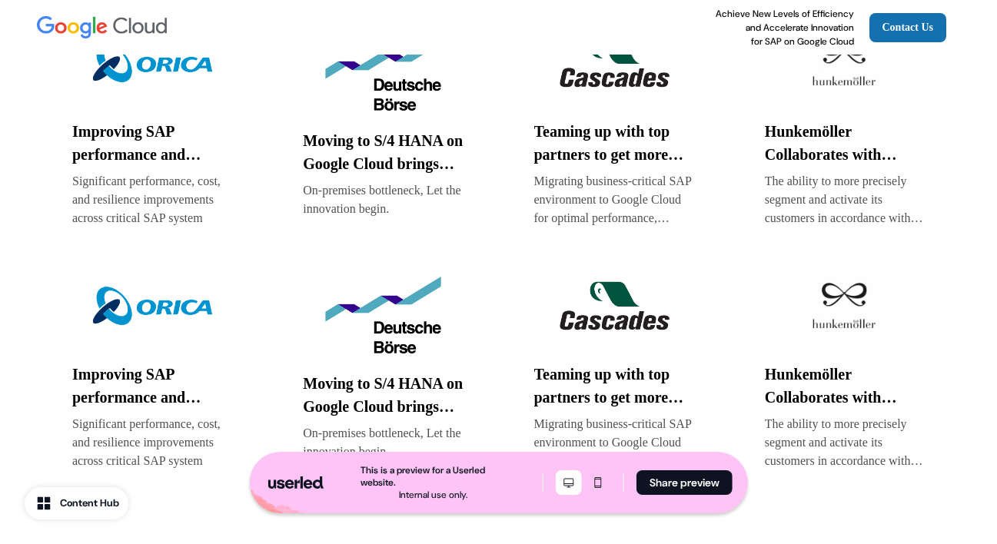
click at [234, 324] on div "Improving SAP performance and delivering data transformation with Google Cloud …" at bounding box center [499, 369] width 868 height 218
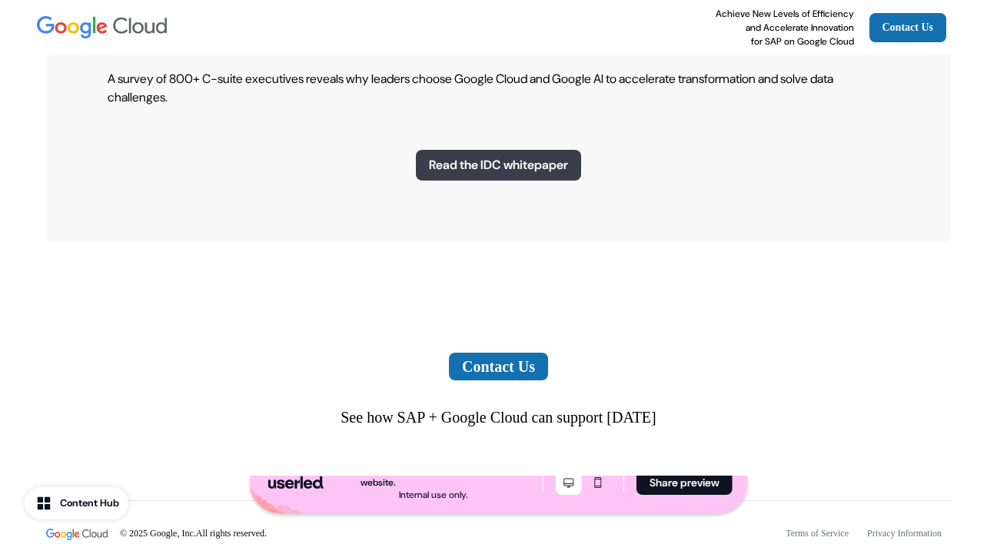
scroll to position [3618, 0]
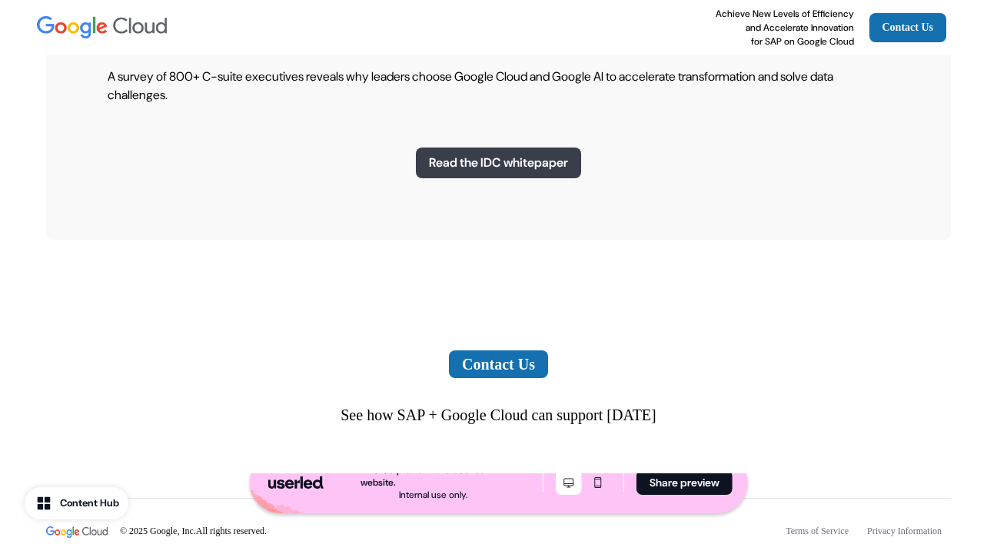
click at [483, 178] on button "Read the IDC whitepaper" at bounding box center [498, 163] width 165 height 31
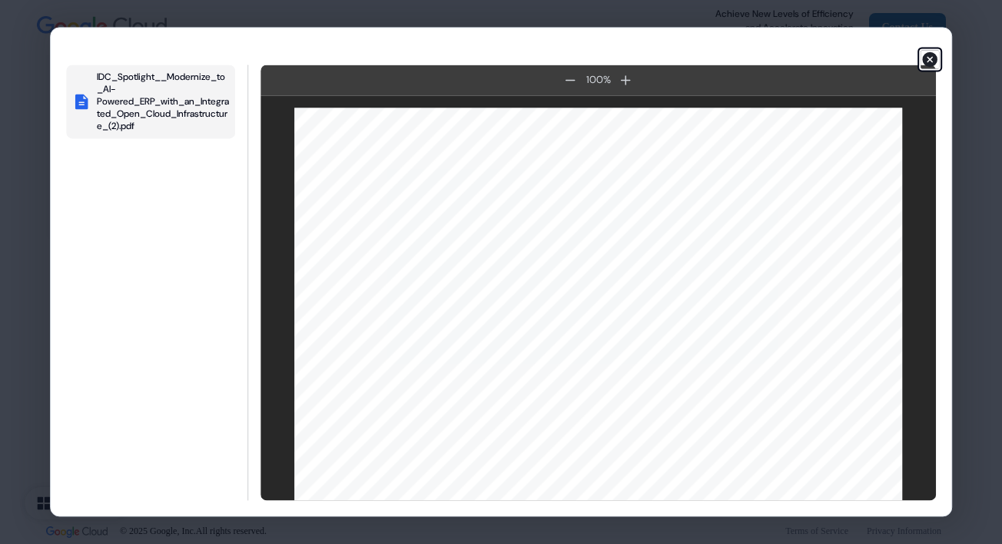
click at [928, 61] on icon "button" at bounding box center [930, 59] width 18 height 18
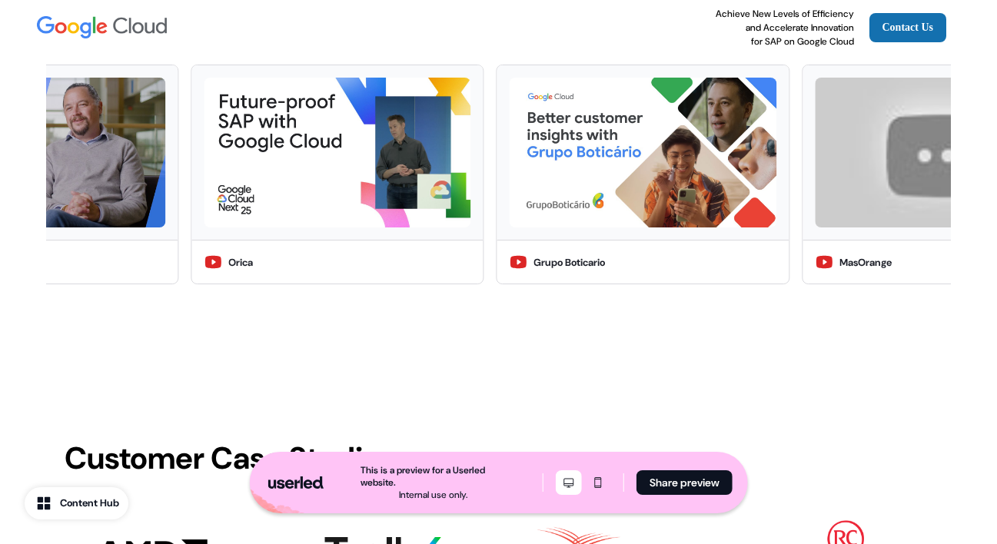
scroll to position [1088, 0]
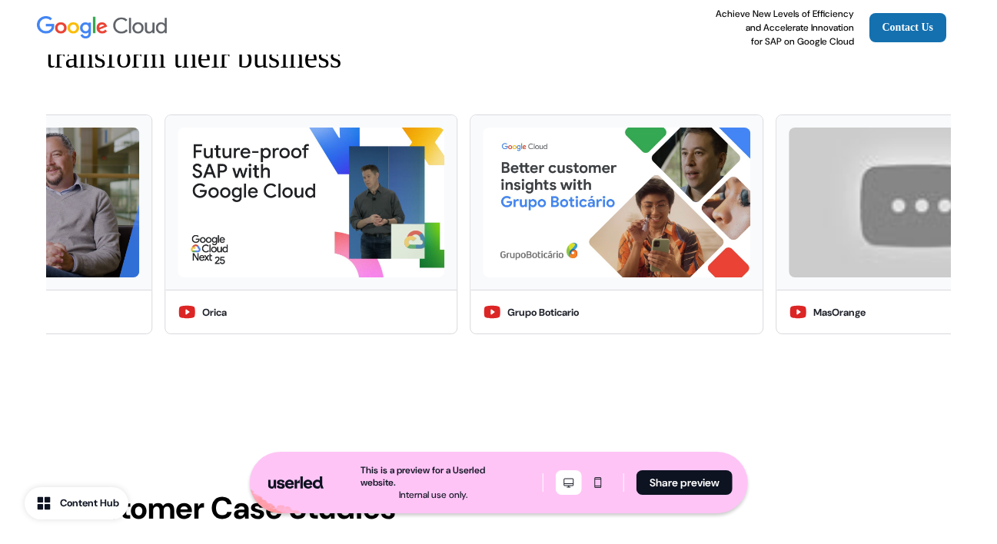
click at [53, 505] on icon "button" at bounding box center [44, 504] width 28 height 28
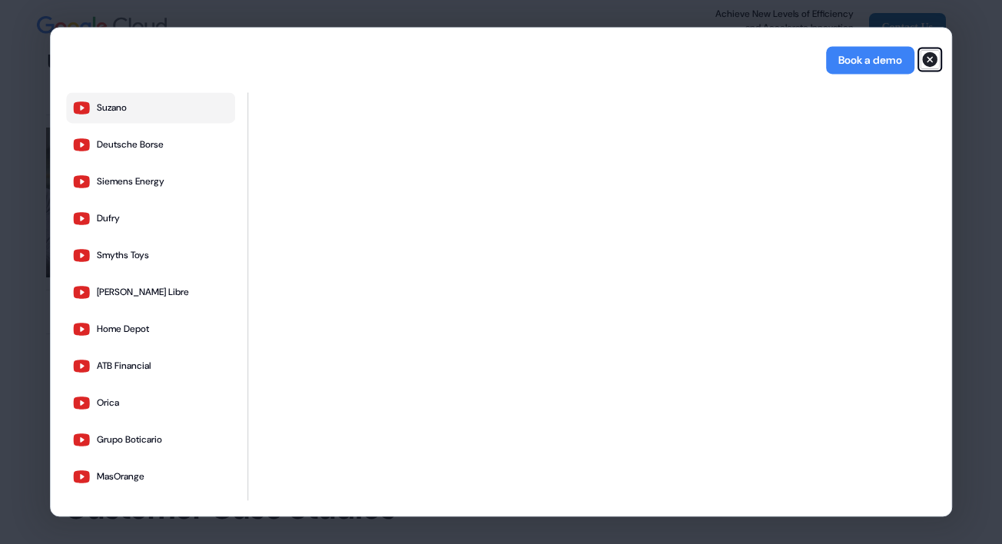
click at [928, 58] on icon "button" at bounding box center [930, 59] width 18 height 18
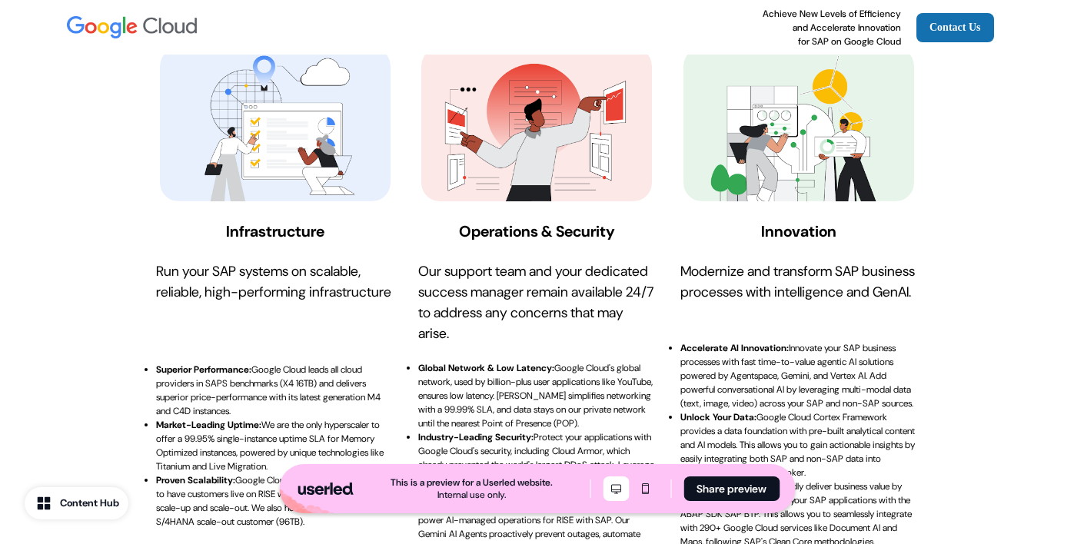
scroll to position [295, 0]
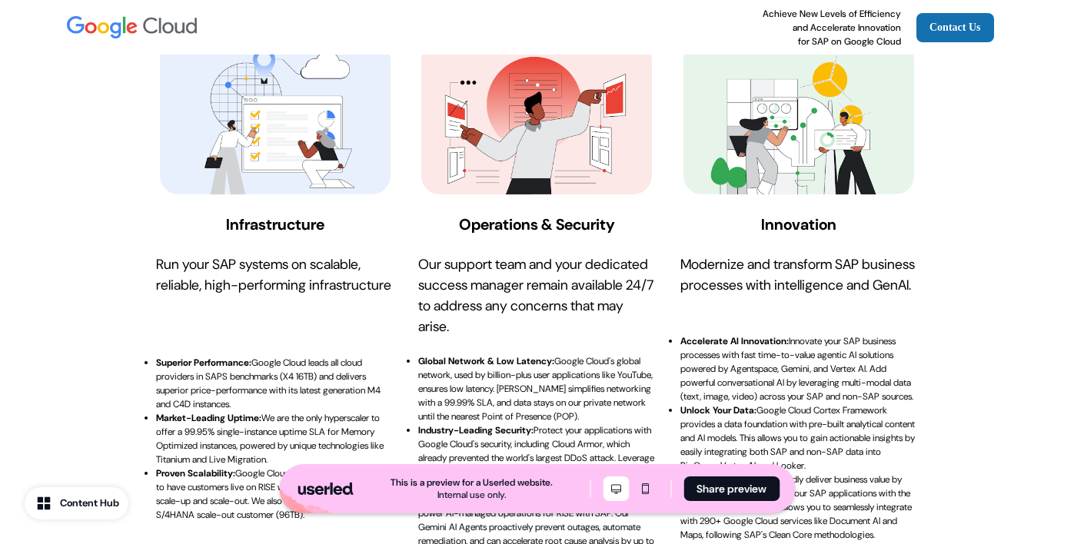
click at [237, 402] on p "Superior Performance: Google Cloud leads all cloud providers in SAPS benchmarks…" at bounding box center [268, 384] width 224 height 54
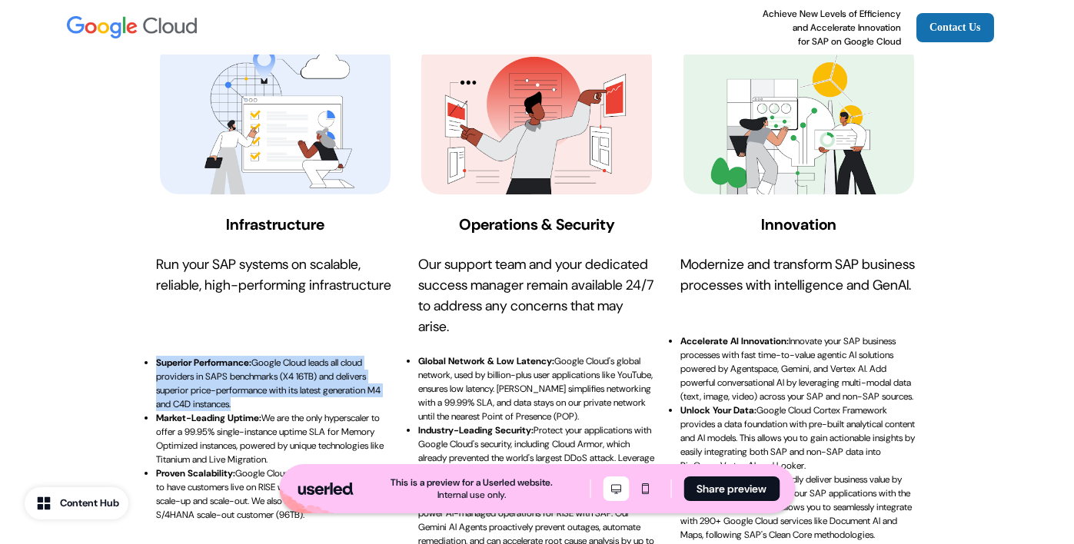
click at [237, 402] on p "Superior Performance: Google Cloud leads all cloud providers in SAPS benchmarks…" at bounding box center [268, 384] width 224 height 54
